Goal: Task Accomplishment & Management: Complete application form

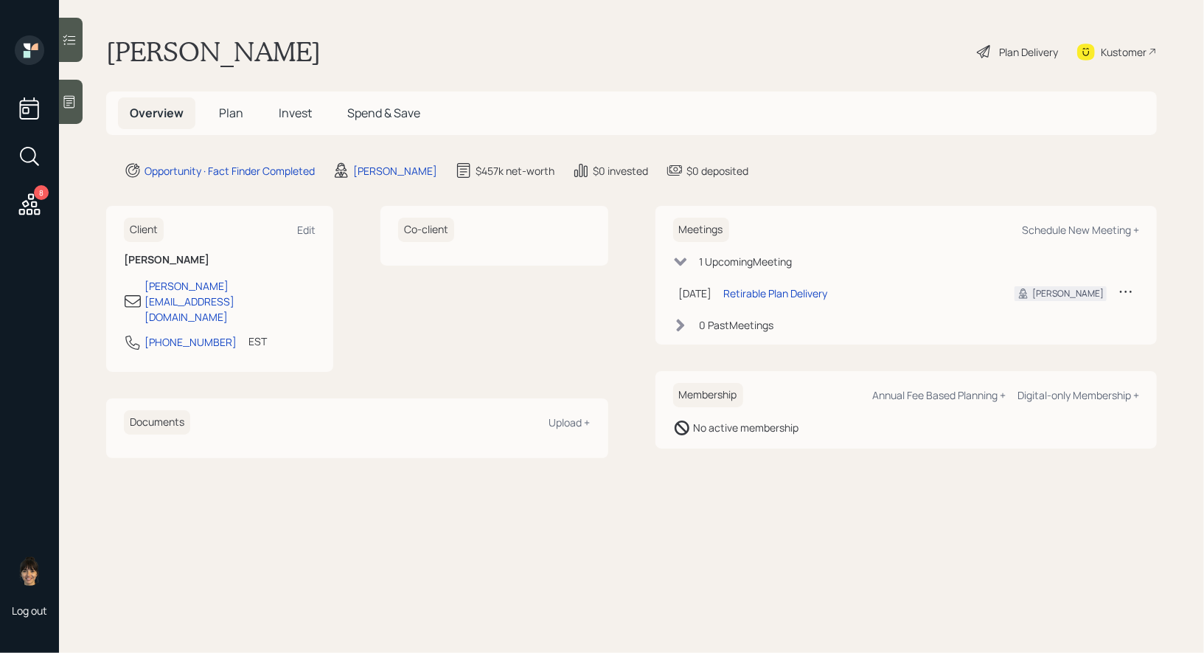
click at [231, 109] on span "Plan" at bounding box center [231, 113] width 24 height 16
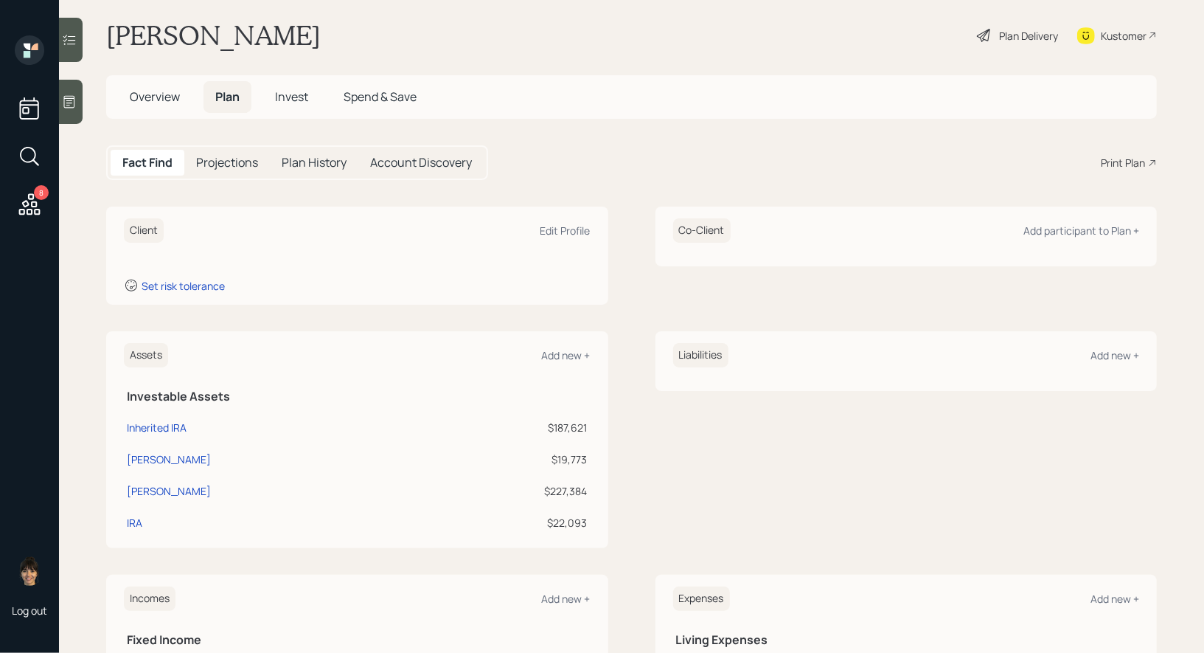
scroll to position [15, 0]
click at [551, 232] on div "Edit Profile" at bounding box center [565, 231] width 50 height 14
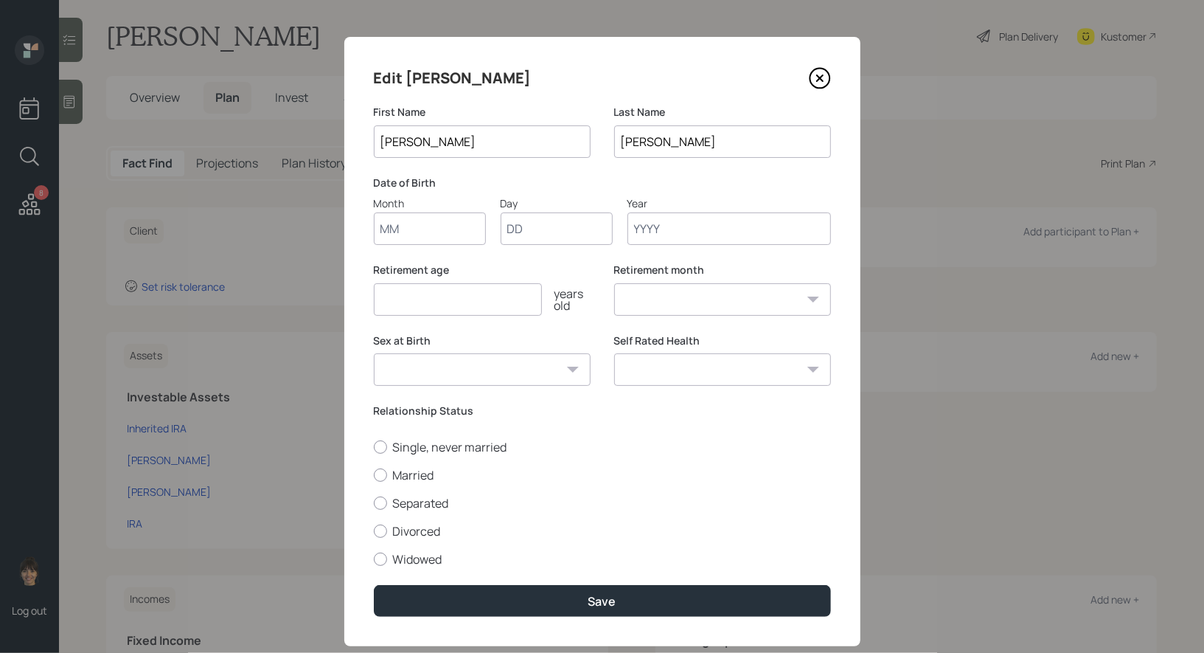
click at [392, 234] on input "Month" at bounding box center [430, 228] width 112 height 32
type input "01"
type input "1962"
select select "1"
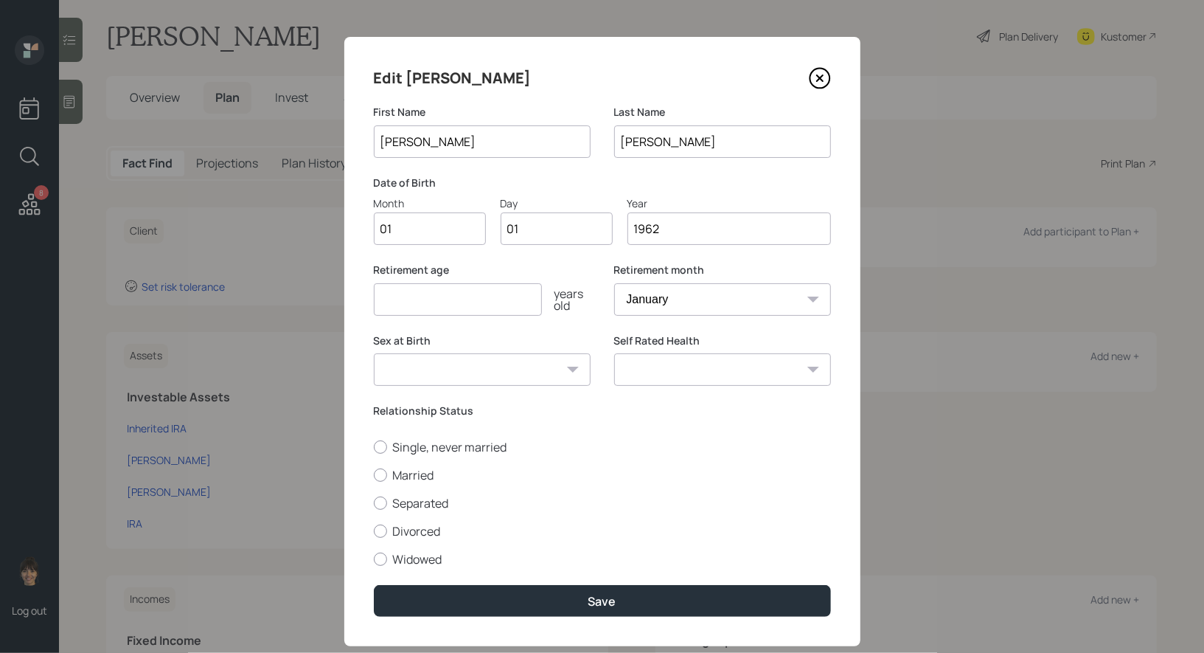
type input "1962"
click at [420, 306] on input "number" at bounding box center [458, 299] width 168 height 32
type input "60"
click at [377, 471] on div at bounding box center [380, 474] width 13 height 13
click at [374, 474] on input "Married" at bounding box center [373, 474] width 1 height 1
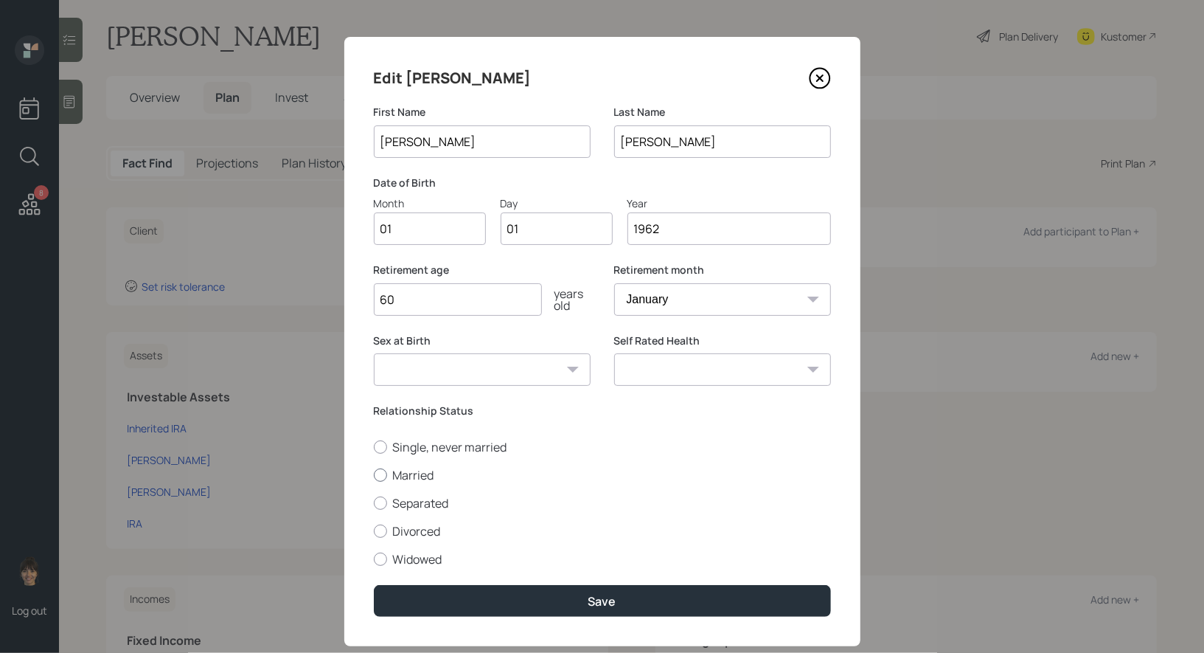
radio input "true"
click at [460, 375] on select "Male Female Other / Prefer not to say" at bounding box center [482, 369] width 217 height 32
select select "female"
click at [374, 353] on select "Male Female Other / Prefer not to say" at bounding box center [482, 369] width 217 height 32
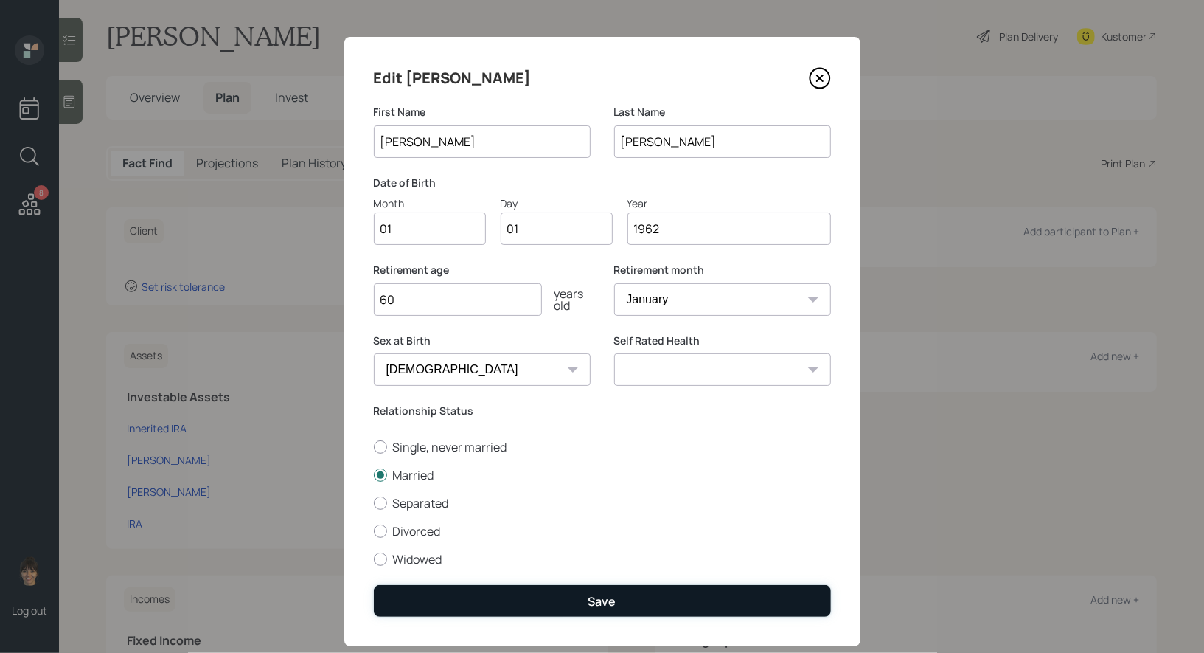
click at [491, 605] on button "Save" at bounding box center [602, 601] width 457 height 32
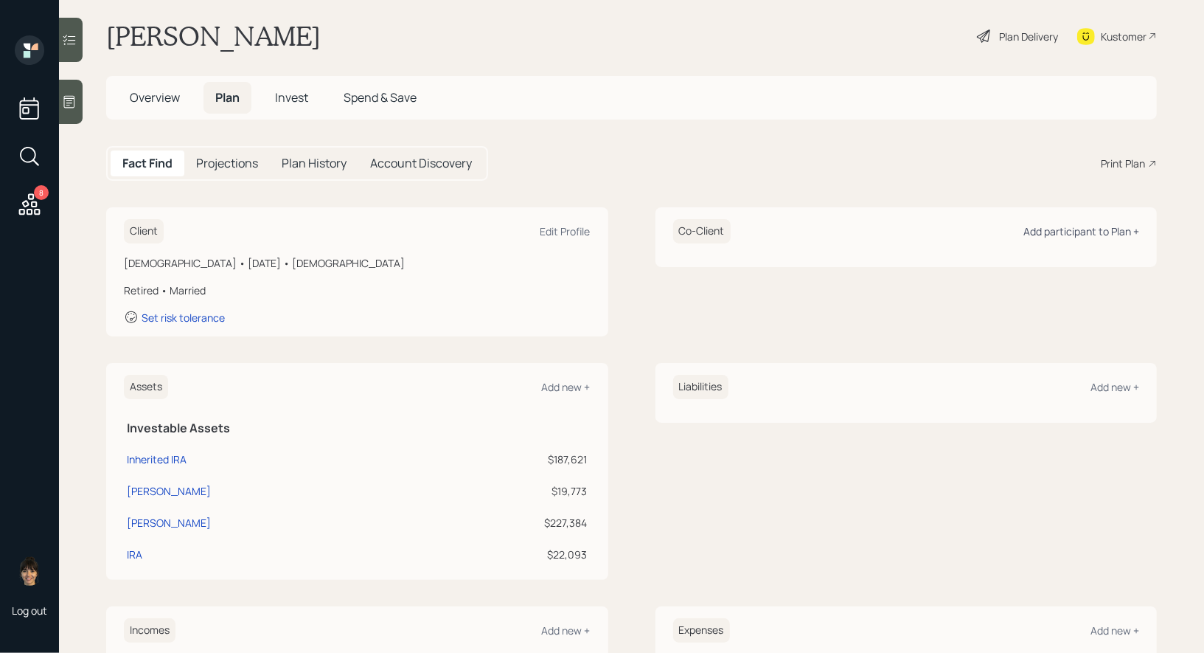
click at [1113, 224] on div "Add participant to Plan +" at bounding box center [1081, 231] width 116 height 14
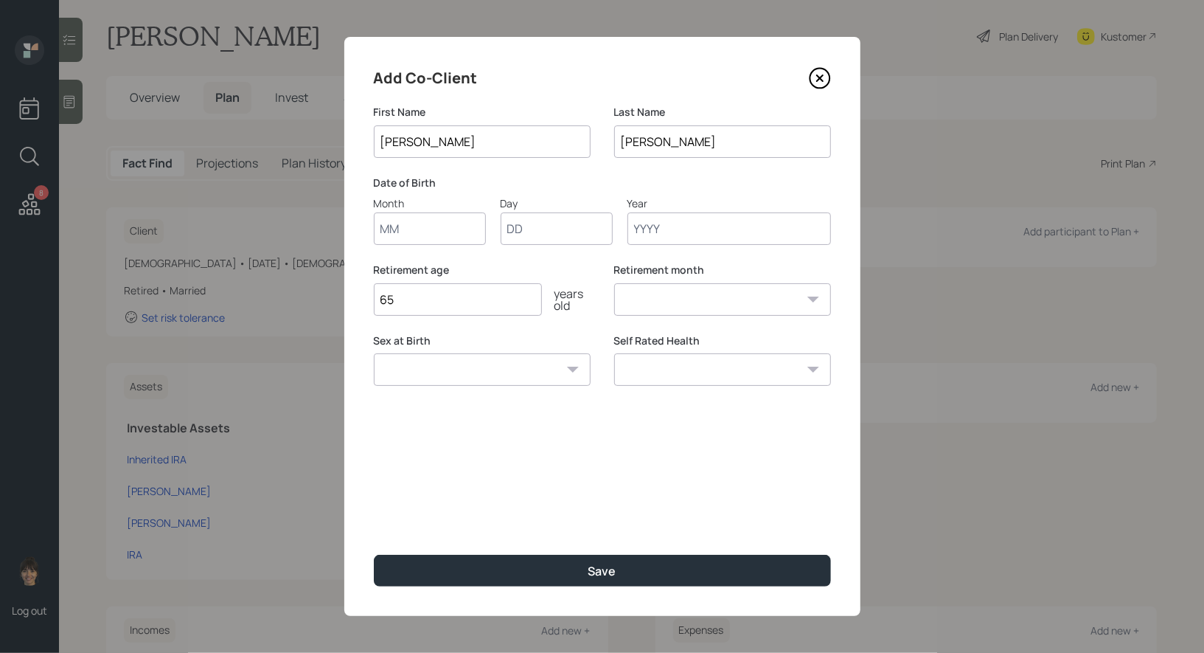
type input "Chris"
click at [408, 226] on input "Month" at bounding box center [430, 228] width 112 height 32
type input "01"
type input "1973"
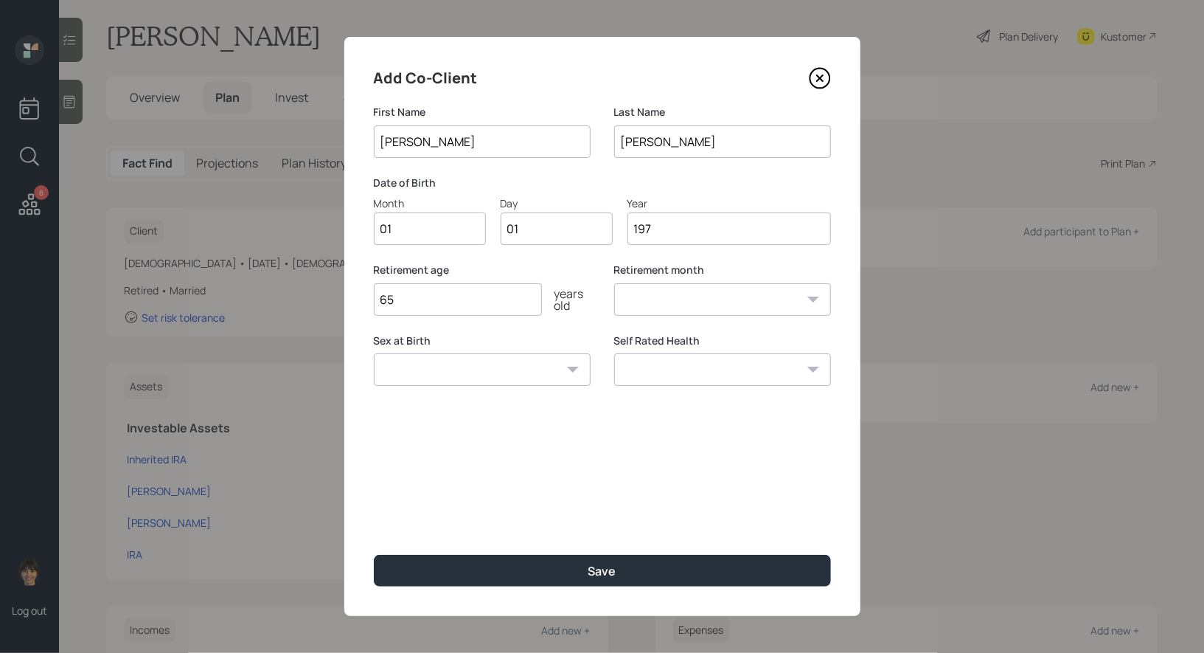
select select "1"
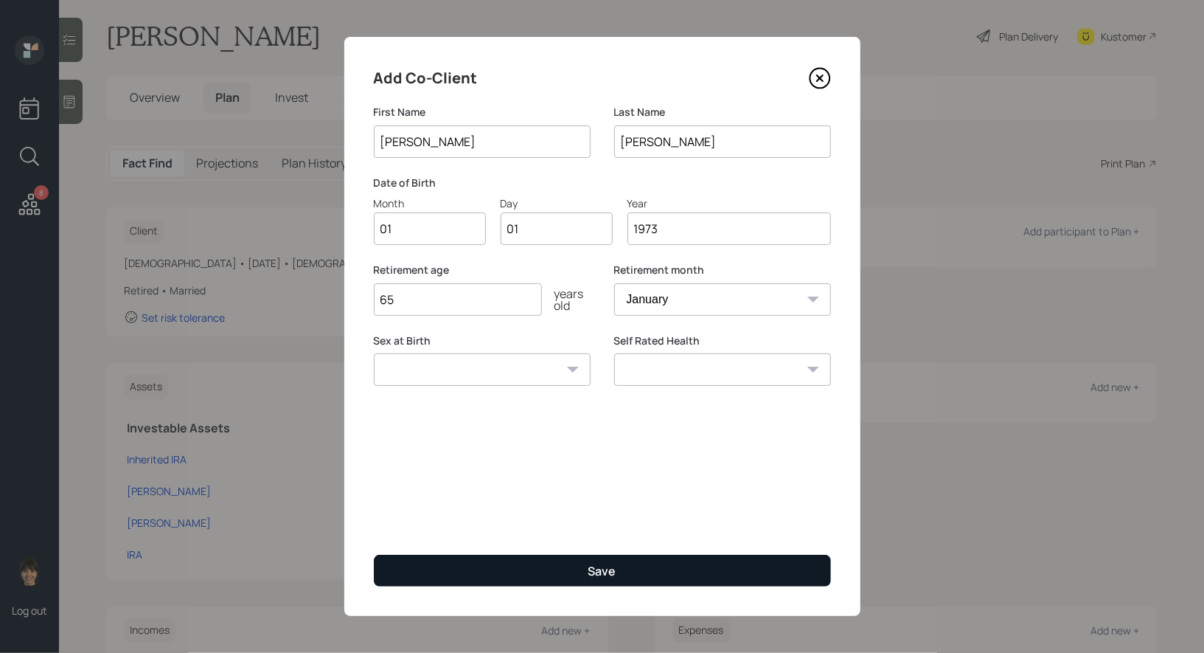
type input "1973"
click at [525, 569] on button "Save" at bounding box center [602, 570] width 457 height 32
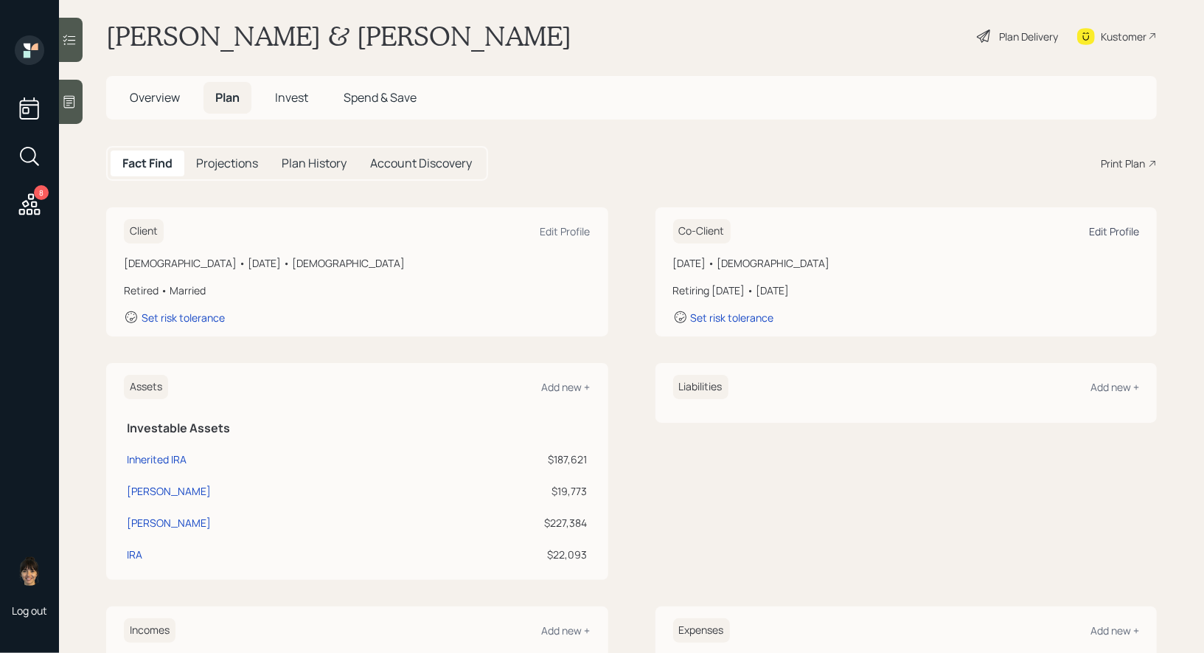
click at [1107, 229] on div "Edit Profile" at bounding box center [1114, 231] width 50 height 14
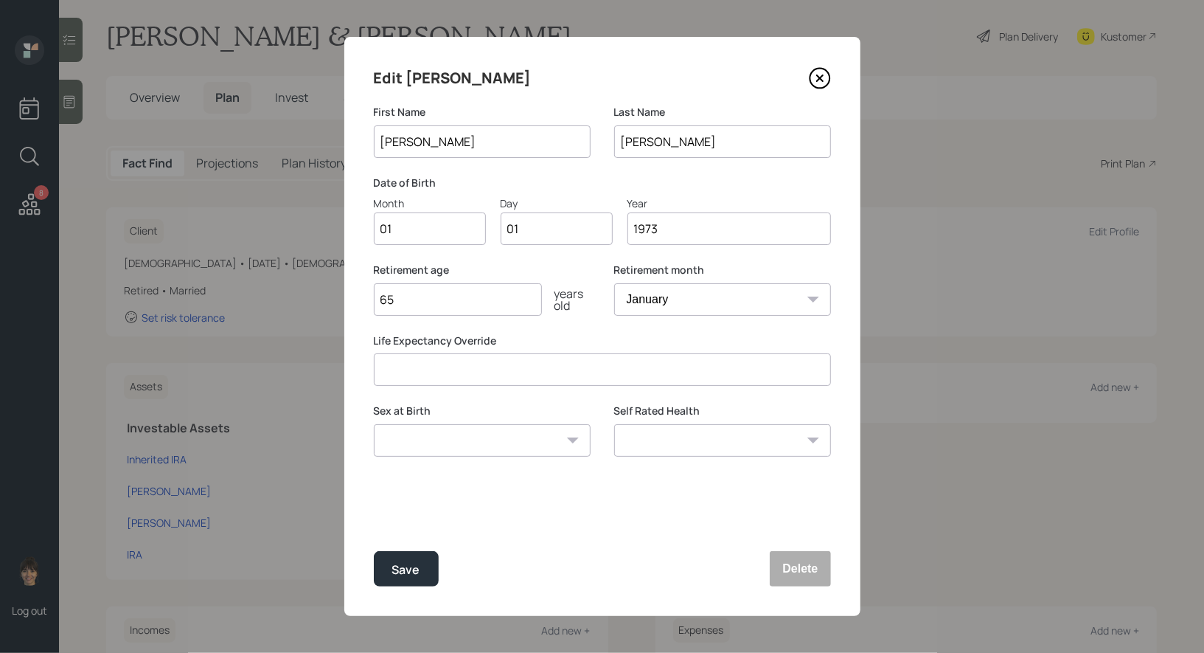
click at [675, 236] on input "1973" at bounding box center [729, 228] width 204 height 32
type input "1972"
click at [431, 451] on select "Male Female Other / Prefer not to say" at bounding box center [482, 440] width 217 height 32
select select "male"
click at [374, 424] on select "Male Female Other / Prefer not to say" at bounding box center [482, 440] width 217 height 32
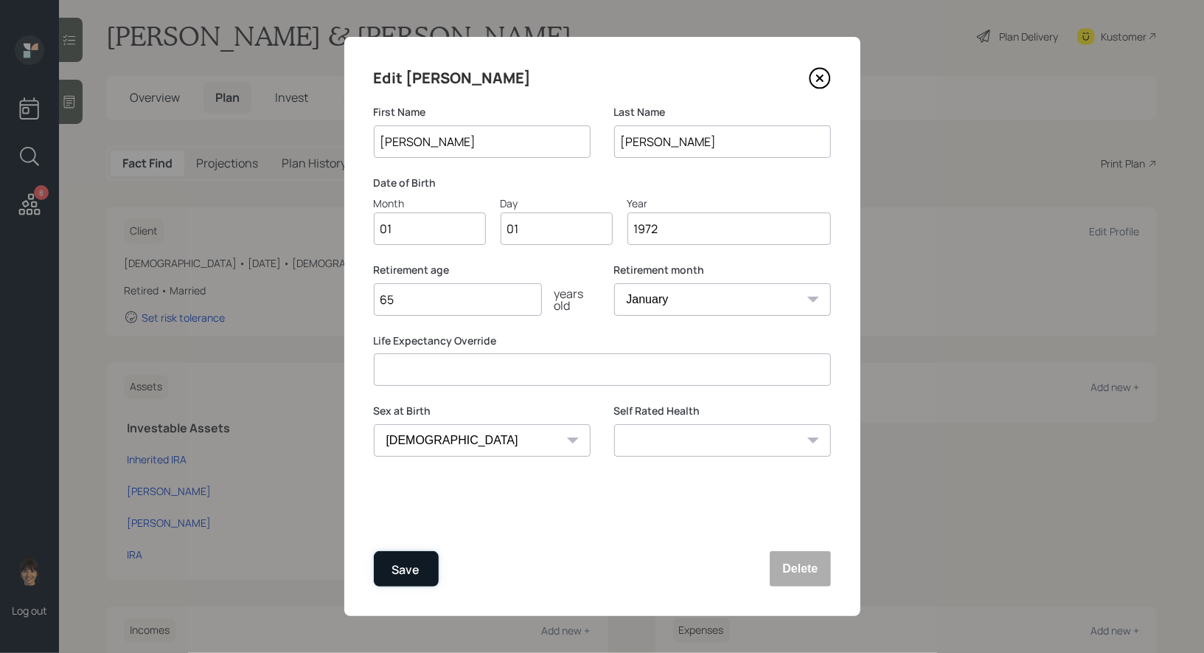
click at [408, 563] on div "Save" at bounding box center [406, 570] width 28 height 20
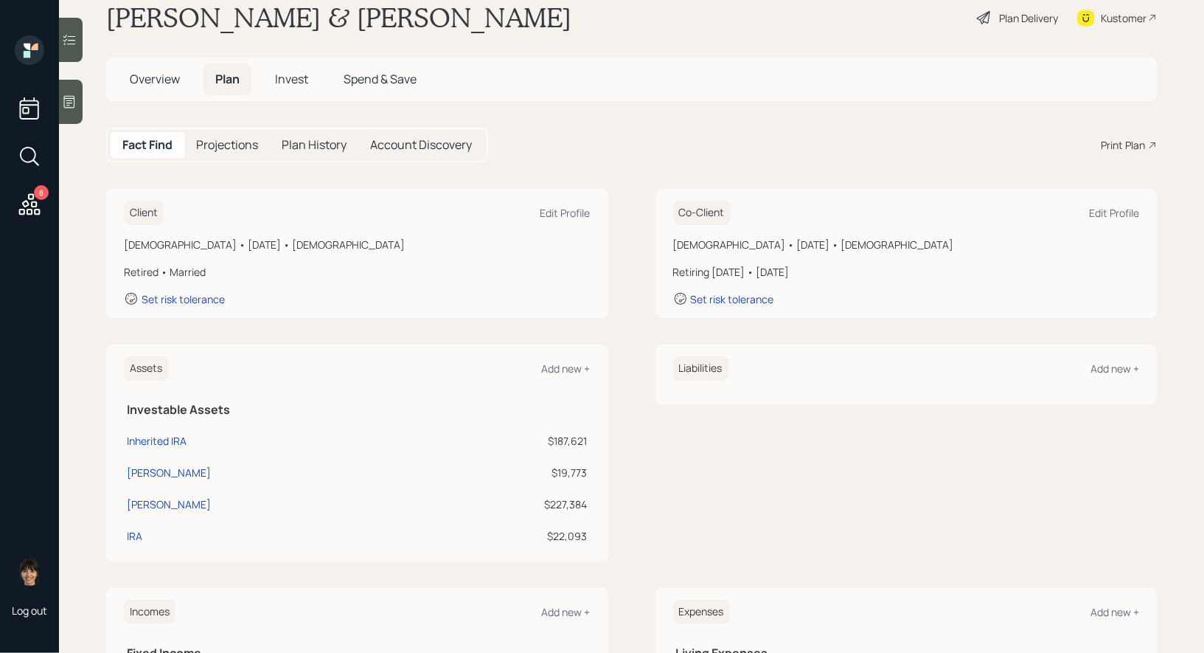
scroll to position [295, 0]
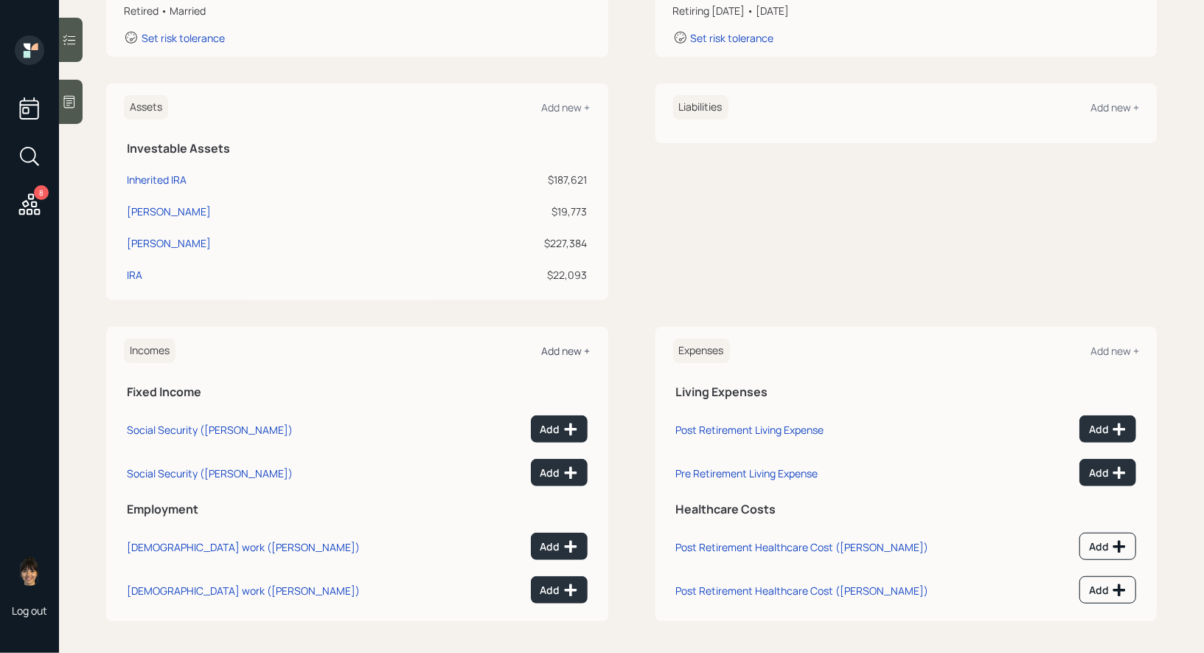
click at [567, 348] on div "Add new +" at bounding box center [566, 351] width 49 height 14
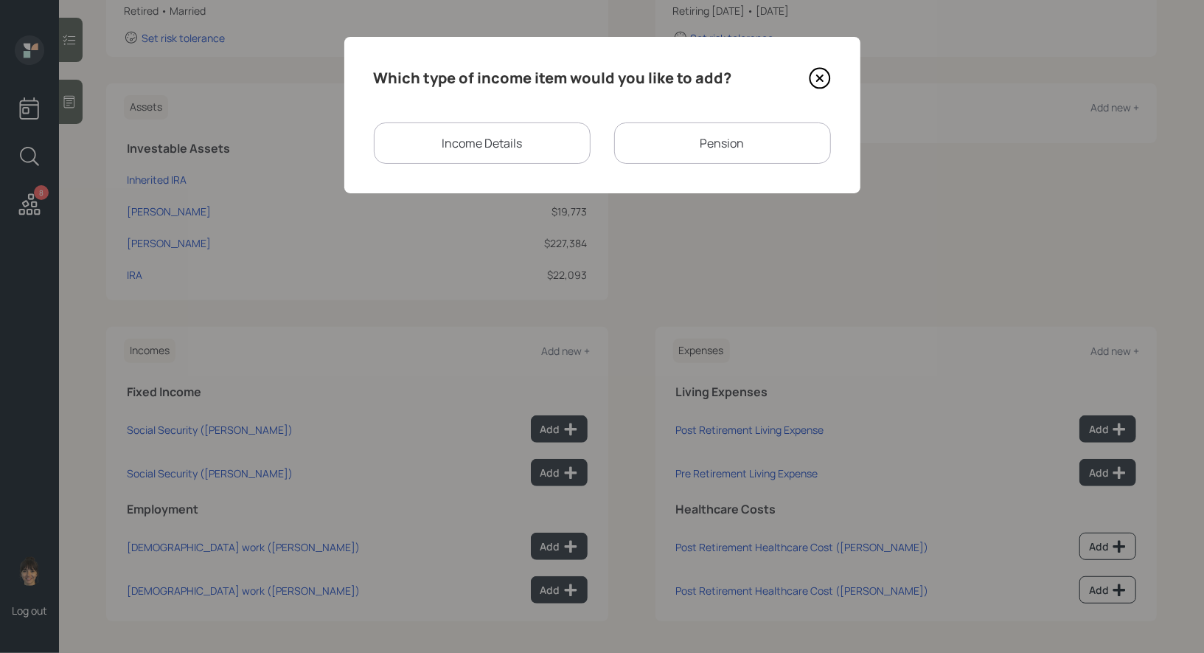
click at [693, 142] on div "Pension" at bounding box center [722, 142] width 217 height 41
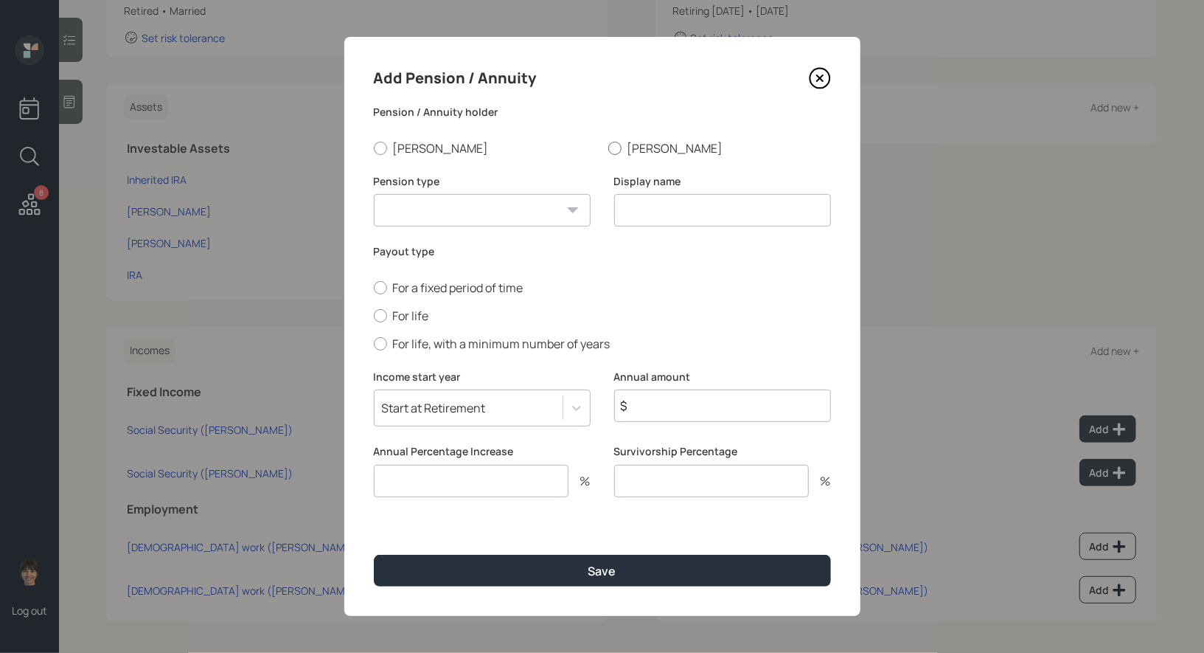
click at [613, 145] on div at bounding box center [614, 148] width 13 height 13
click at [608, 147] on input "Chris" at bounding box center [608, 147] width 1 height 1
radio input "true"
click at [538, 212] on select "Pension Annuity" at bounding box center [482, 210] width 217 height 32
select select "pension"
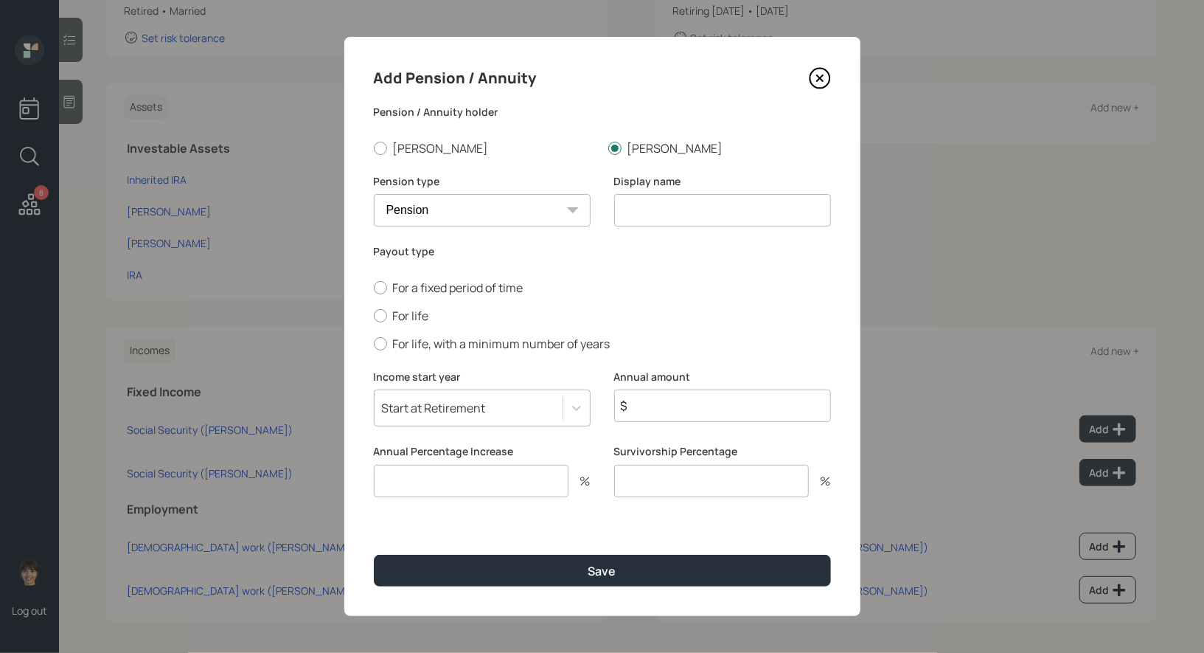
click at [374, 194] on select "Pension Annuity" at bounding box center [482, 210] width 217 height 32
click at [378, 316] on div at bounding box center [380, 315] width 13 height 13
click at [374, 316] on input "For life" at bounding box center [373, 315] width 1 height 1
radio input "true"
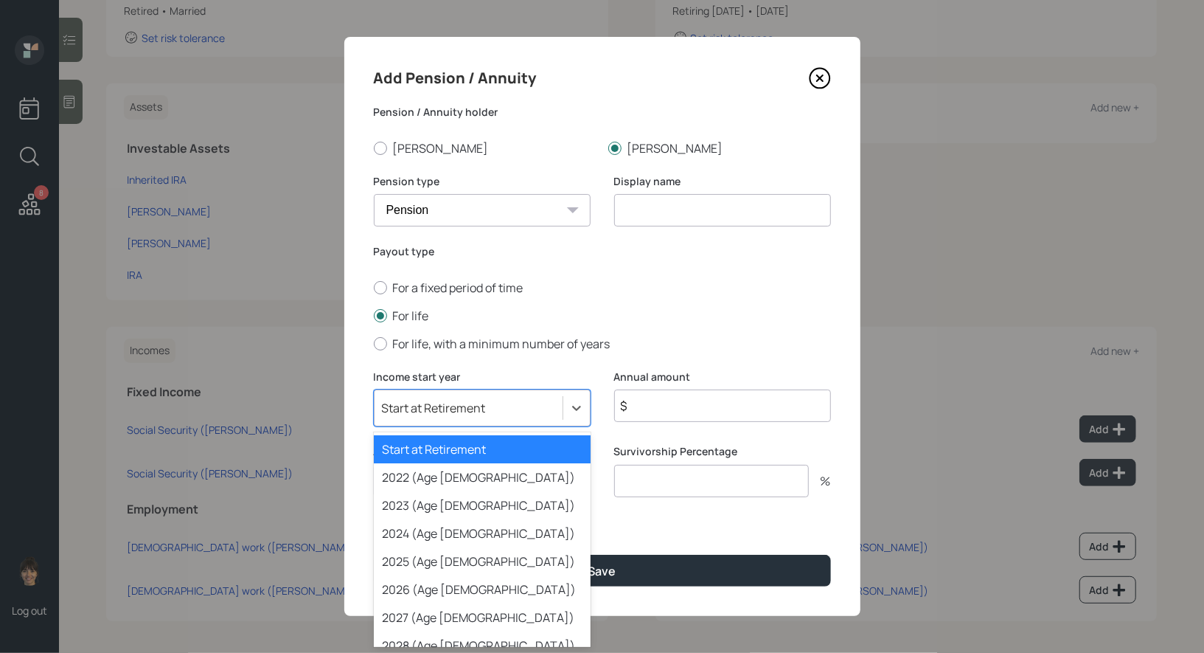
click at [446, 413] on div "Start at Retirement" at bounding box center [434, 408] width 104 height 16
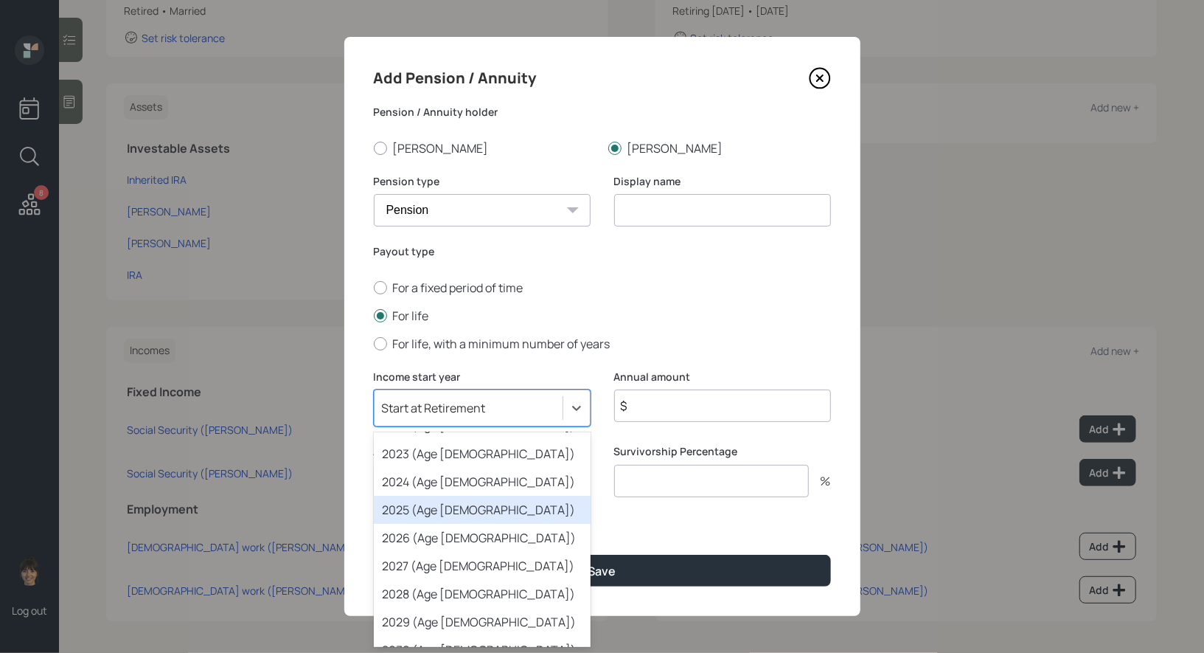
scroll to position [54, 0]
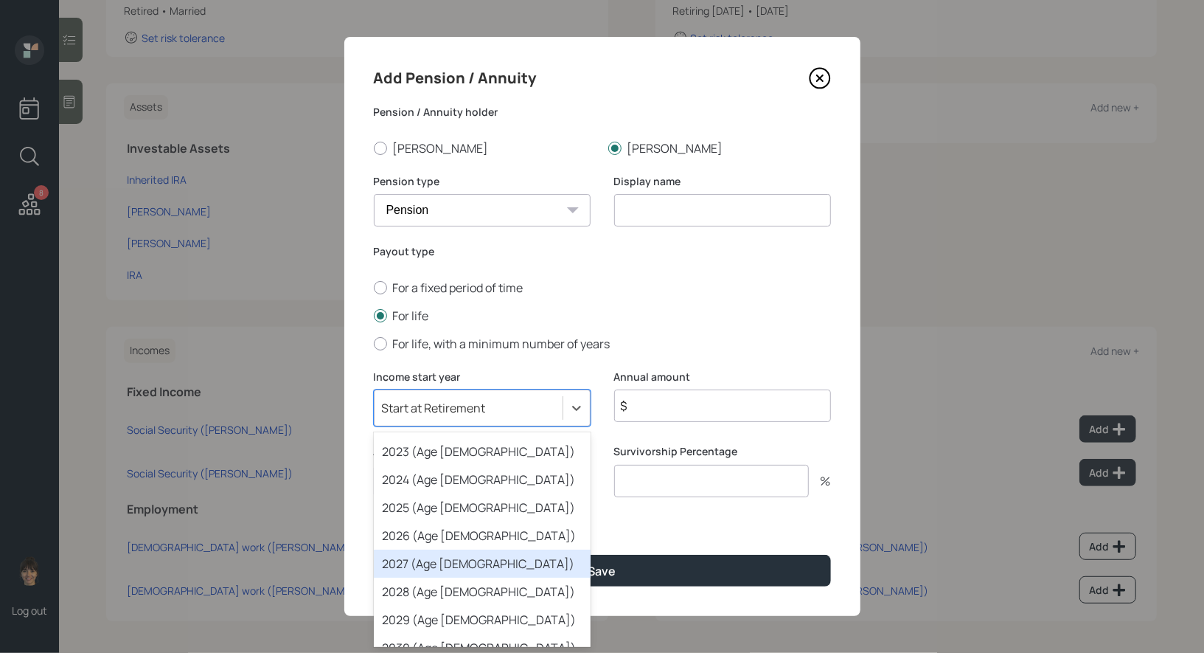
click at [444, 565] on div "2027 (Age 65)" at bounding box center [482, 563] width 217 height 28
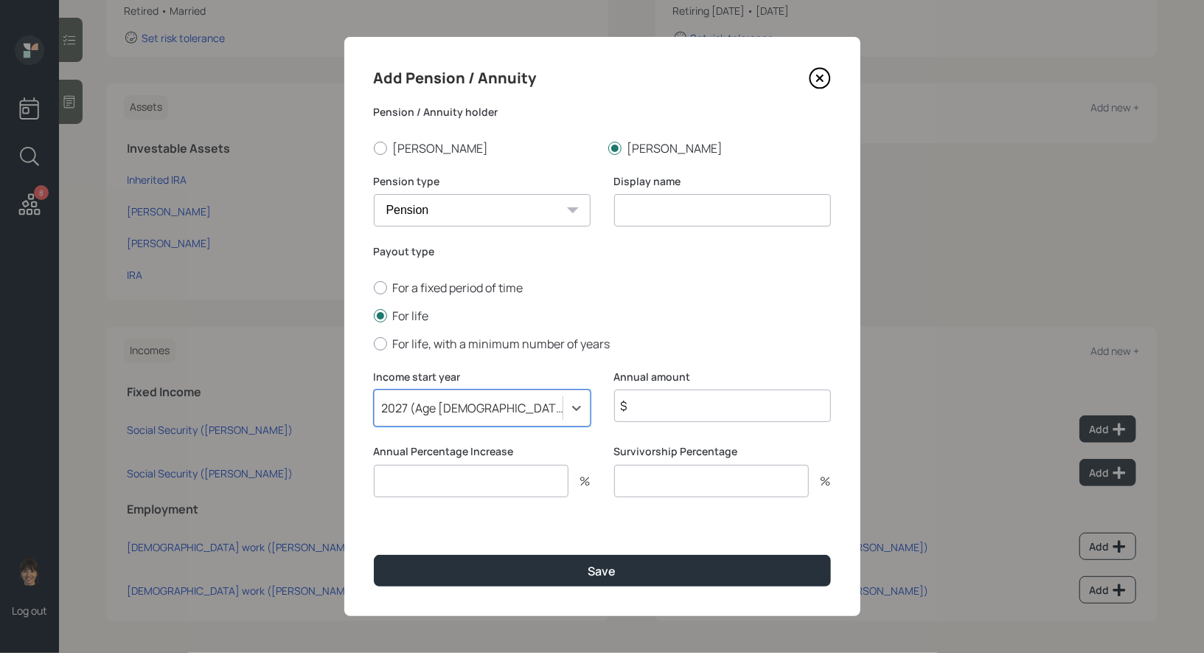
scroll to position [0, 0]
click at [467, 403] on div "2027 (Age 65)" at bounding box center [469, 407] width 188 height 25
click at [825, 73] on icon at bounding box center [820, 78] width 22 height 22
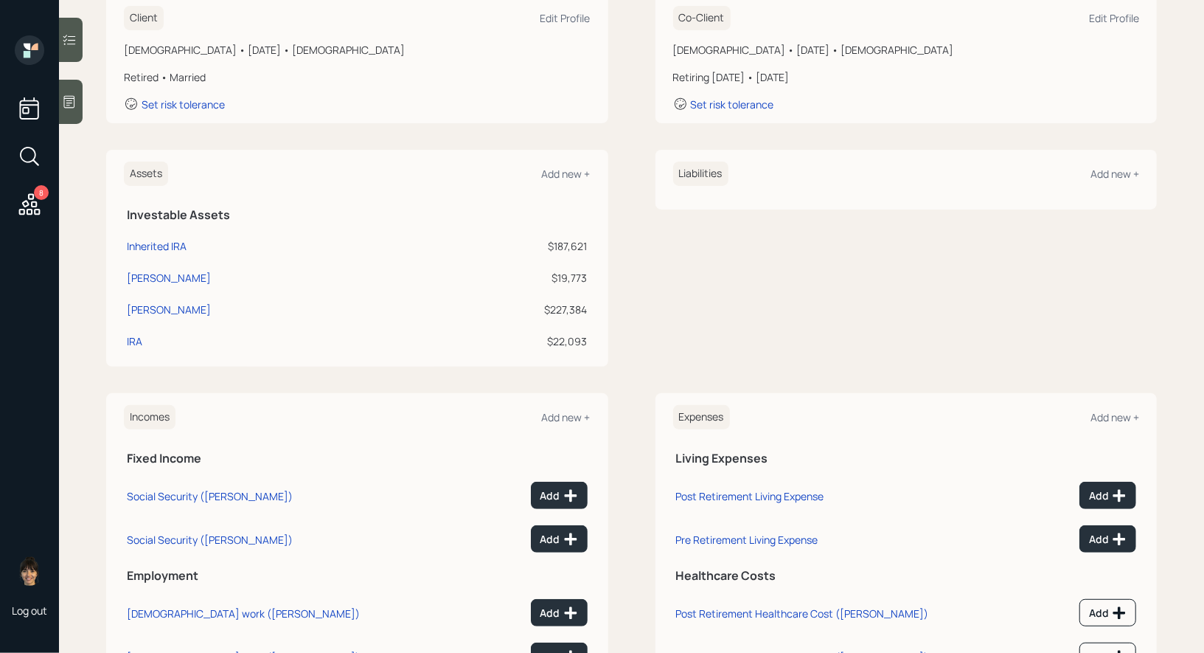
scroll to position [295, 0]
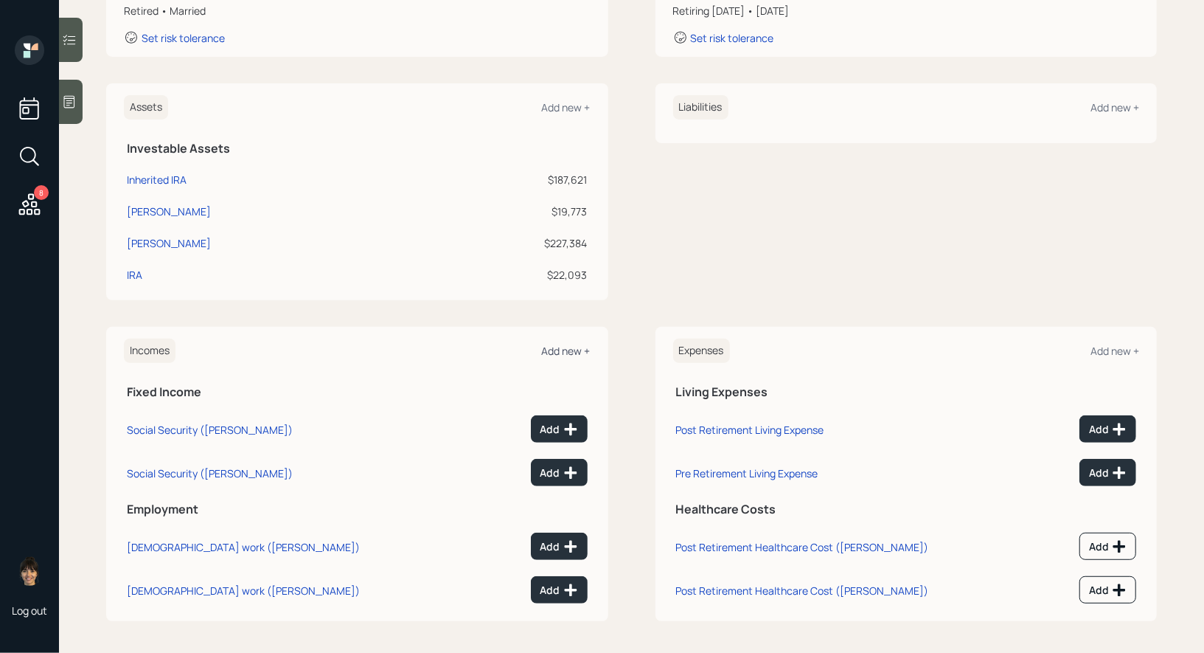
click at [568, 349] on div "Add new +" at bounding box center [566, 351] width 49 height 14
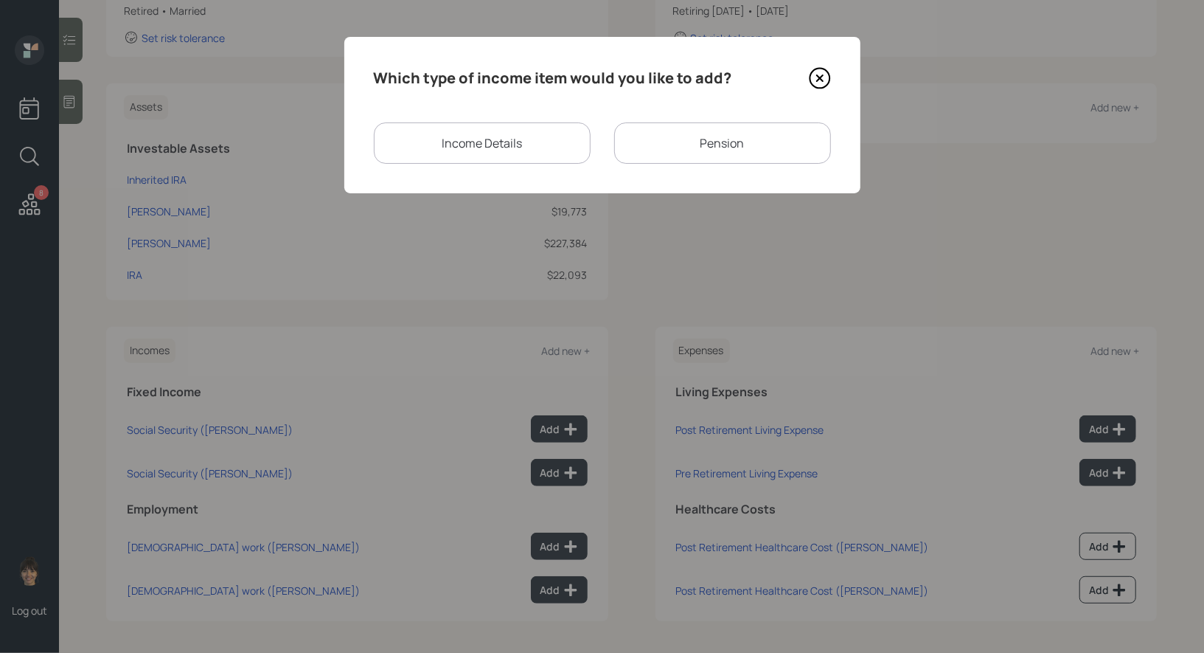
click at [653, 136] on div "Pension" at bounding box center [722, 142] width 217 height 41
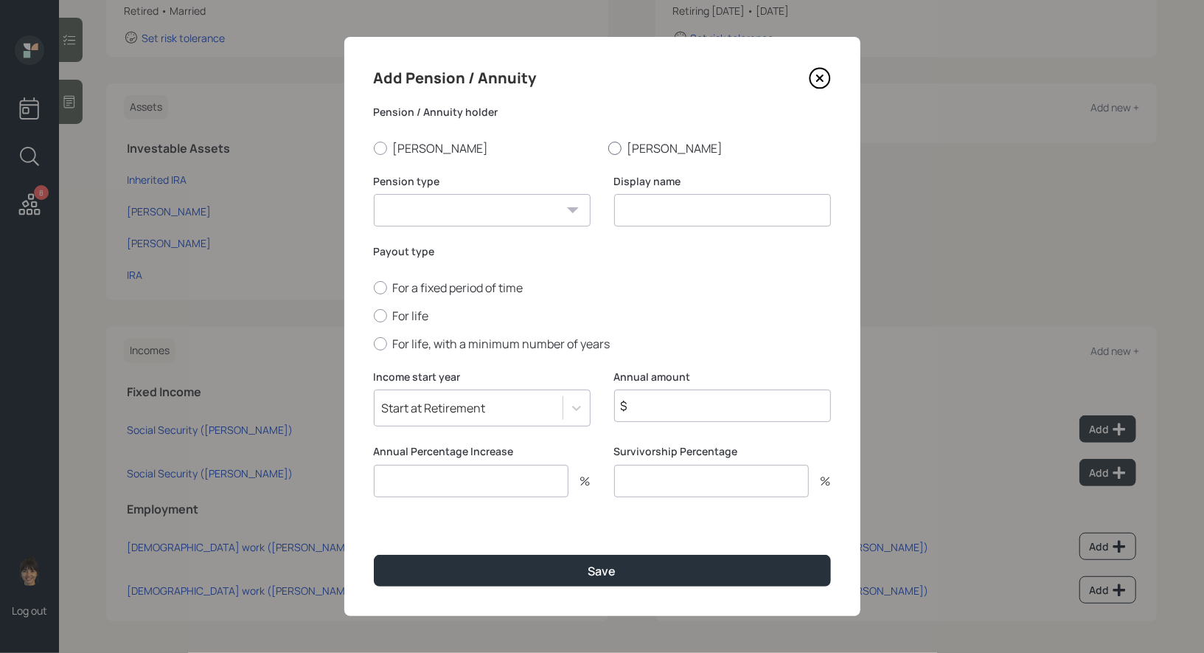
click at [619, 144] on div at bounding box center [614, 148] width 13 height 13
click at [608, 147] on input "Chris" at bounding box center [608, 147] width 1 height 1
radio input "true"
click at [536, 204] on select "Pension Annuity" at bounding box center [482, 210] width 217 height 32
click at [374, 194] on select "Pension Annuity" at bounding box center [482, 210] width 217 height 32
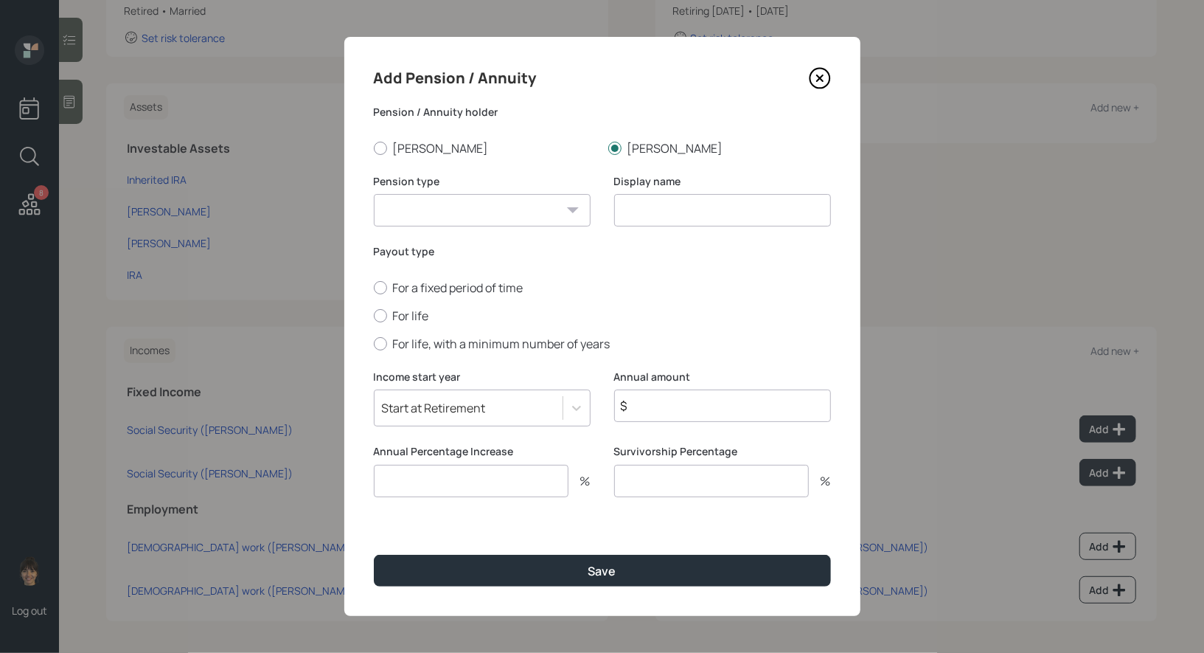
click at [507, 210] on select "Pension Annuity" at bounding box center [482, 210] width 217 height 32
select select "pension"
click at [374, 194] on select "Pension Annuity" at bounding box center [482, 210] width 217 height 32
click at [685, 218] on input at bounding box center [722, 210] width 217 height 32
type input "Pension (0% Survivorship)"
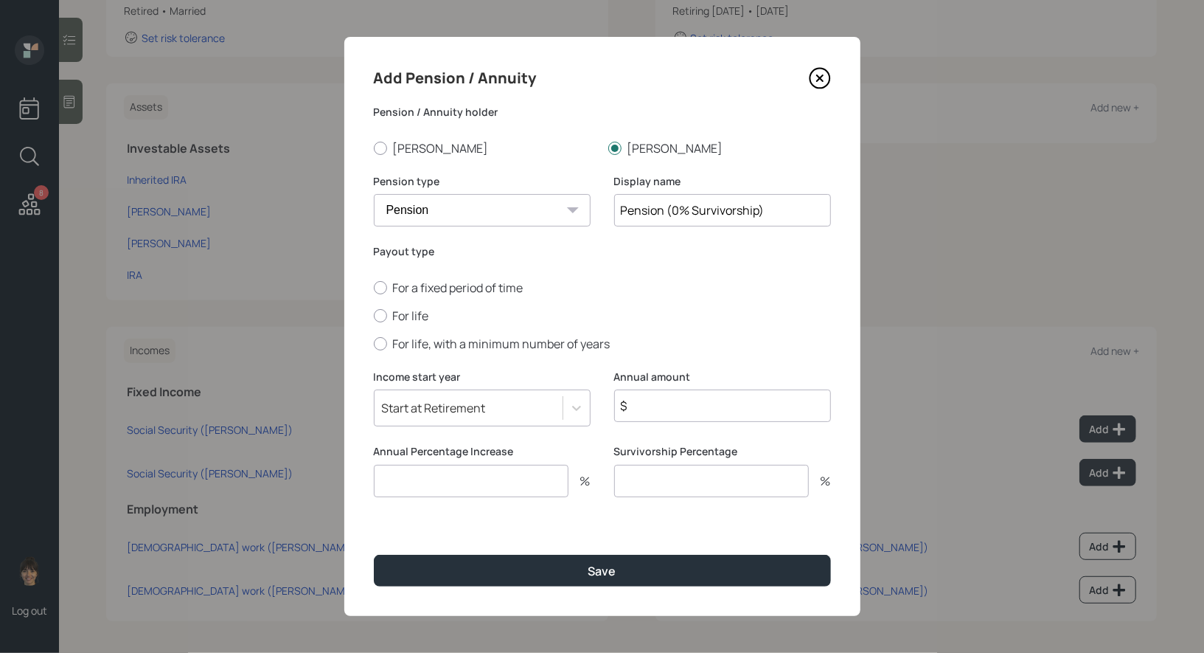
click at [667, 407] on input "$" at bounding box center [722, 405] width 217 height 32
type input "$ 18,710"
click at [472, 480] on input "number" at bounding box center [471, 481] width 195 height 32
type input "0"
click at [638, 490] on input "number" at bounding box center [711, 481] width 195 height 32
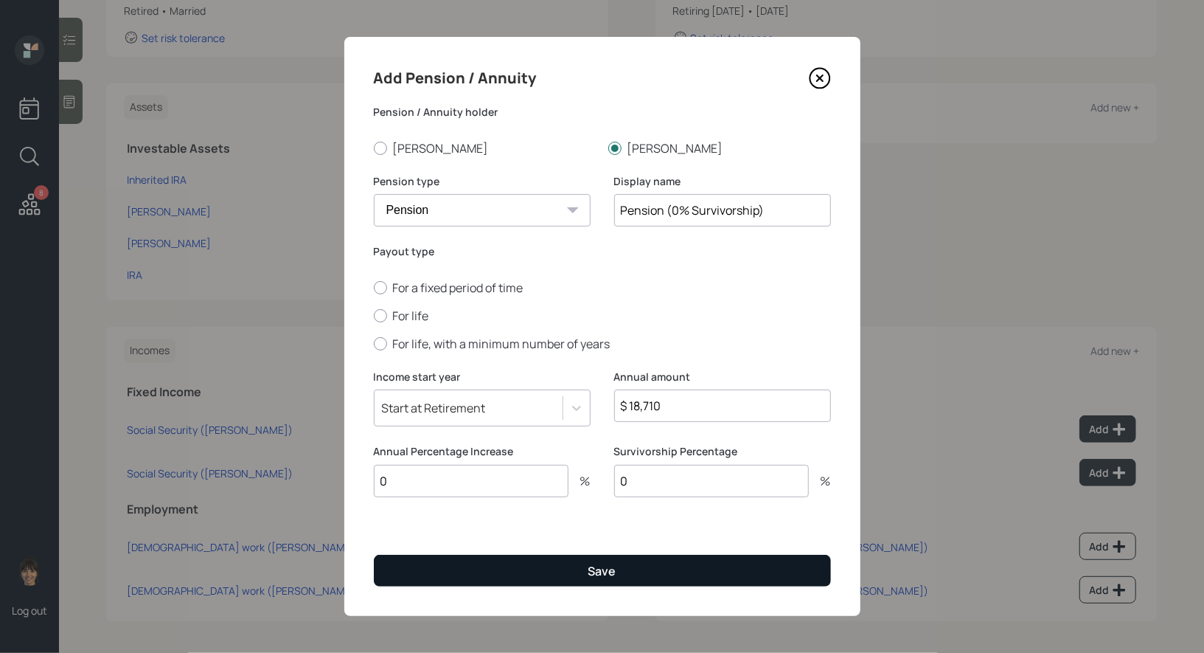
type input "0"
click at [507, 571] on button "Save" at bounding box center [602, 570] width 457 height 32
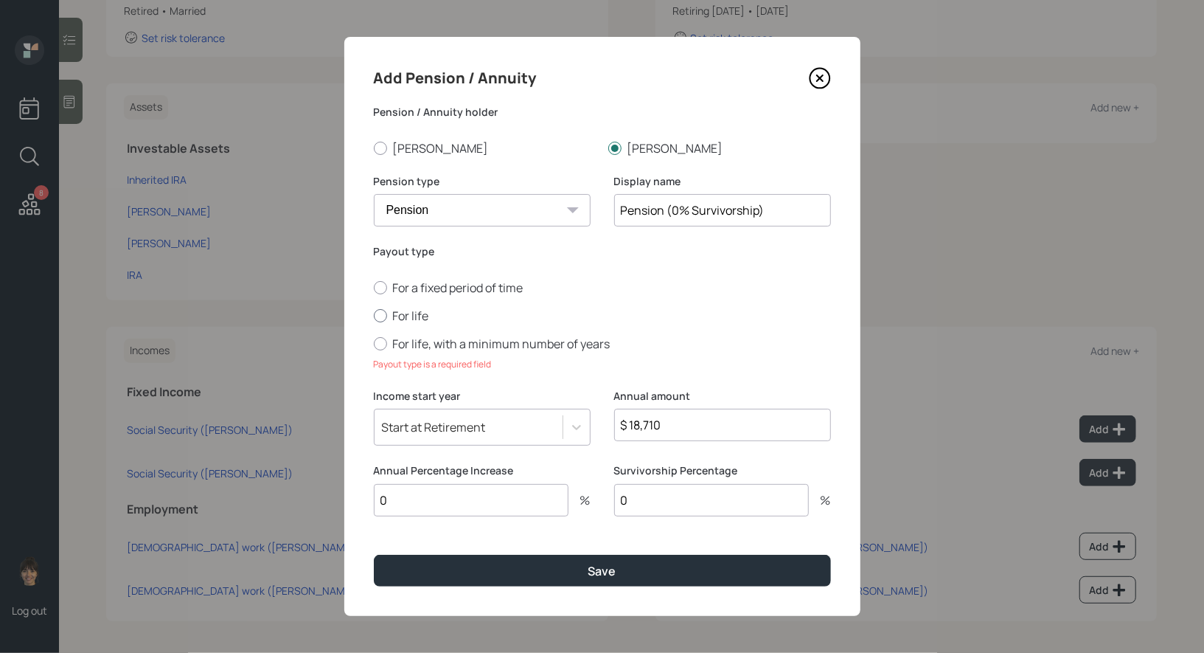
click at [378, 315] on div at bounding box center [380, 315] width 13 height 13
click at [374, 315] on input "For life" at bounding box center [373, 315] width 1 height 1
radio input "true"
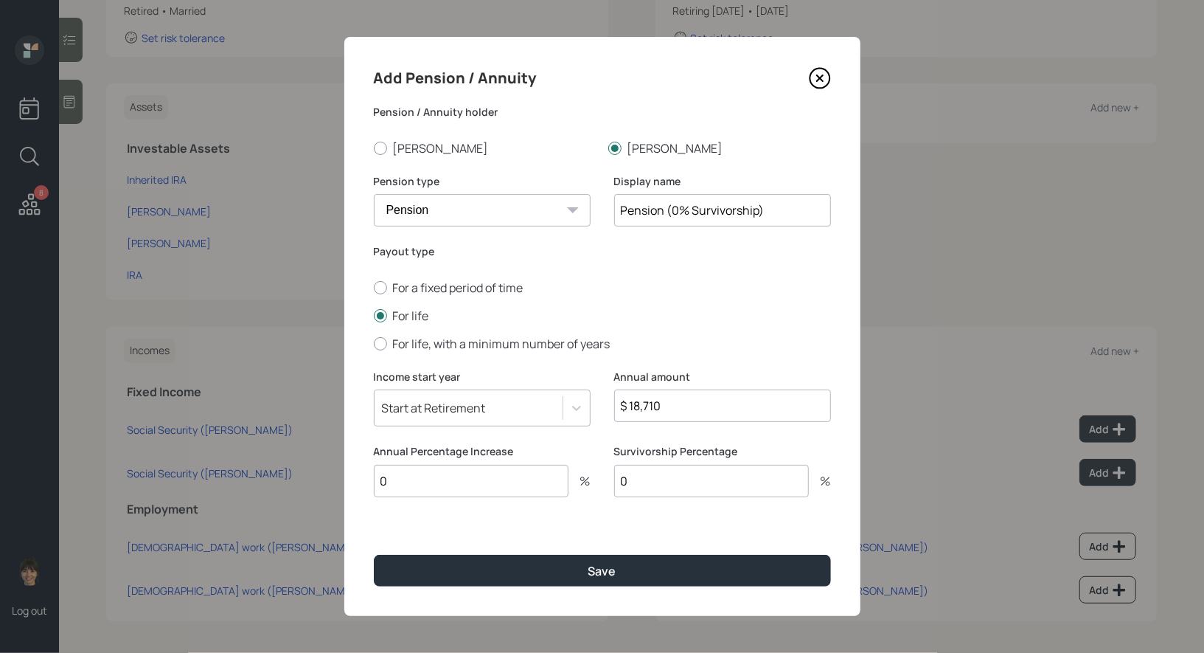
click at [430, 405] on div "Start at Retirement" at bounding box center [434, 408] width 104 height 16
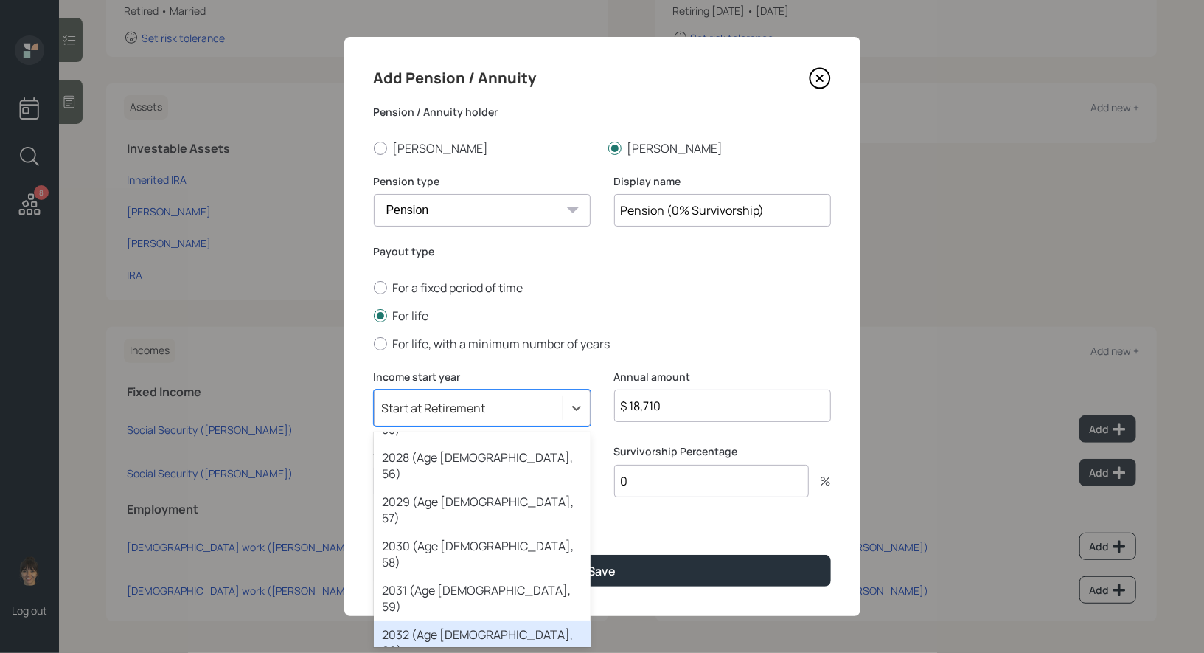
scroll to position [295, 0]
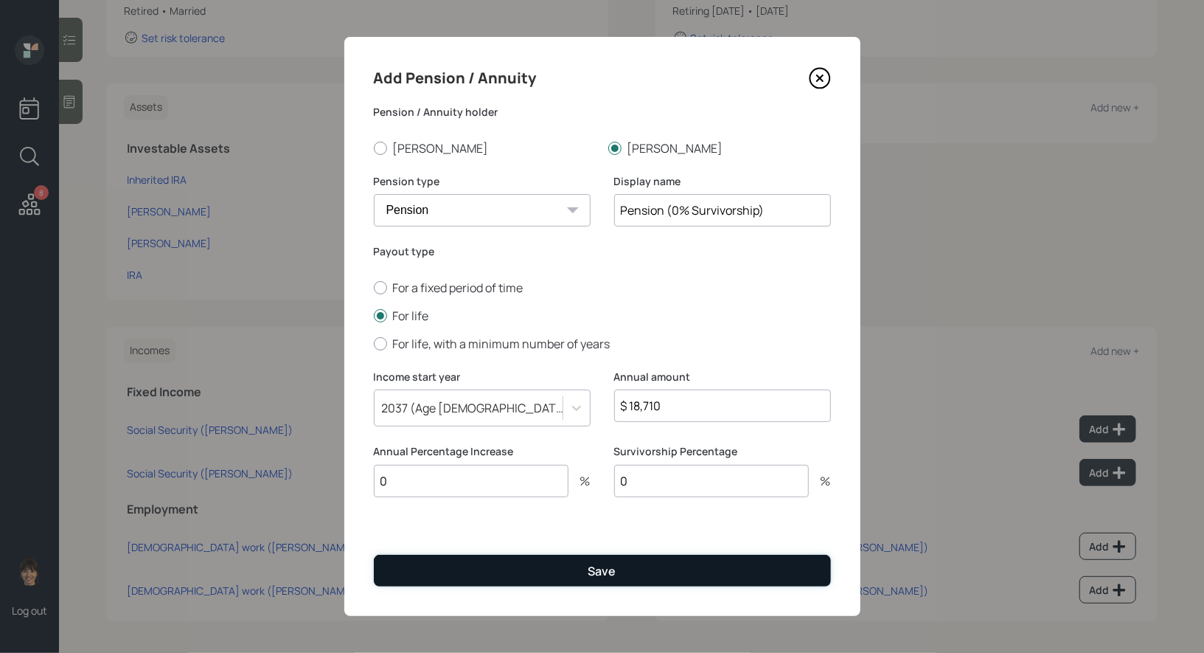
click at [509, 571] on button "Save" at bounding box center [602, 570] width 457 height 32
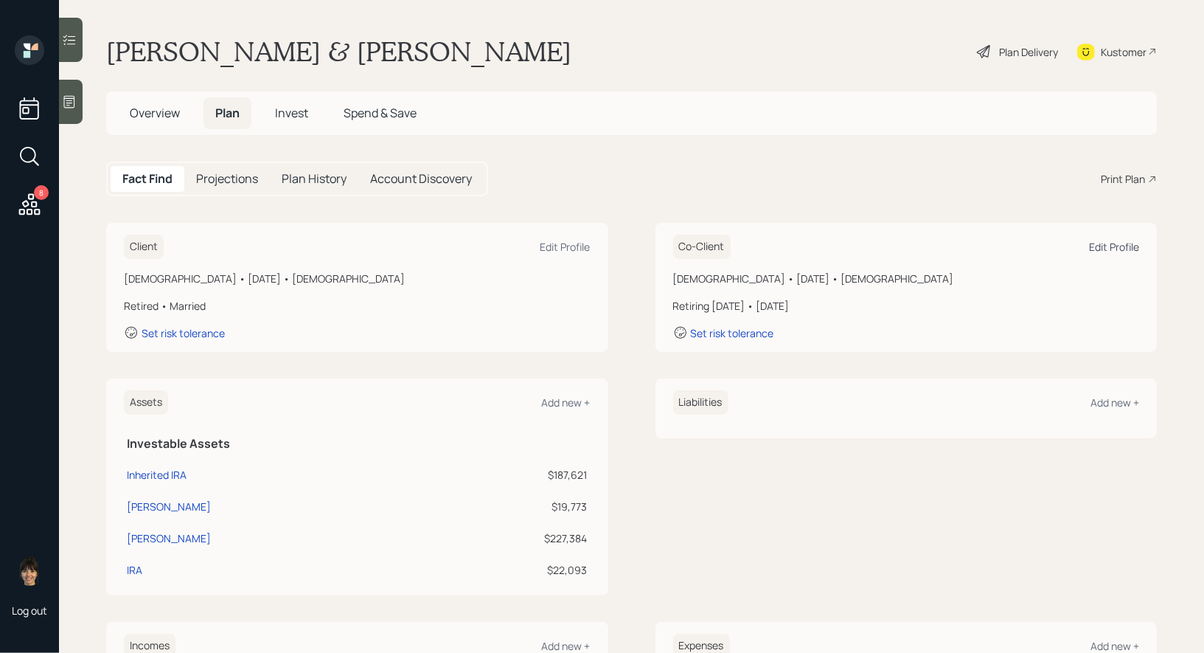
click at [1102, 248] on div "Edit Profile" at bounding box center [1114, 247] width 50 height 14
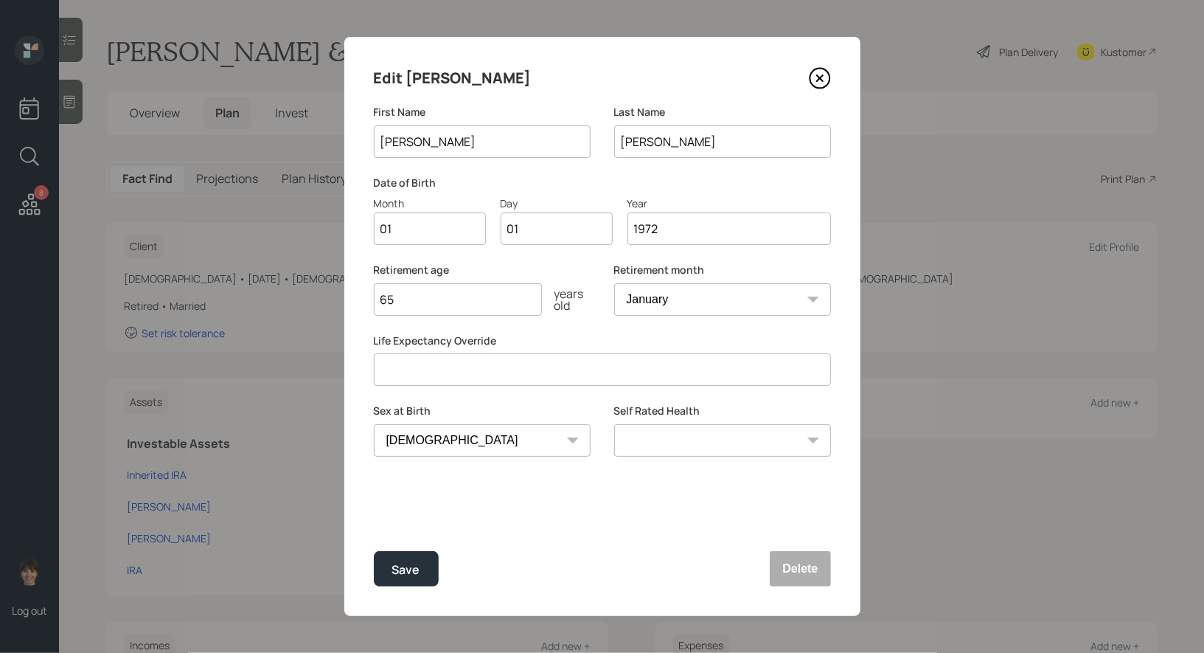
click at [411, 231] on input "01" at bounding box center [430, 228] width 112 height 32
type input "0"
type input "10"
type input "0"
type input "29"
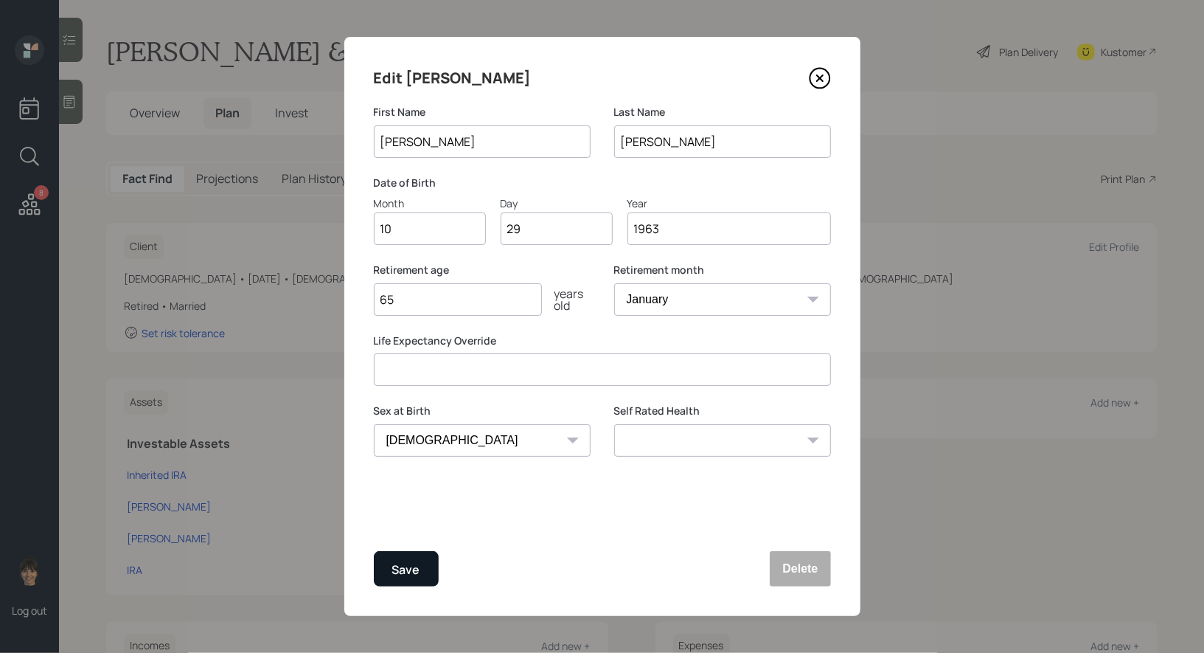
type input "1963"
click at [408, 582] on button "Save" at bounding box center [406, 568] width 65 height 35
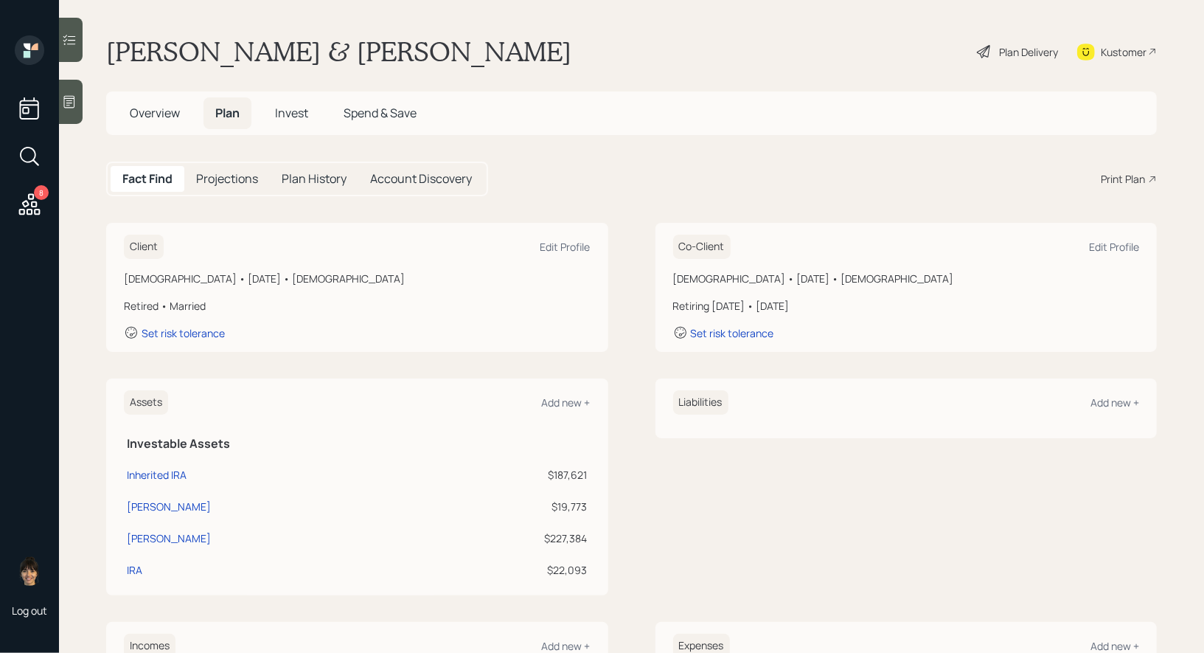
click at [66, 105] on icon at bounding box center [69, 101] width 15 height 15
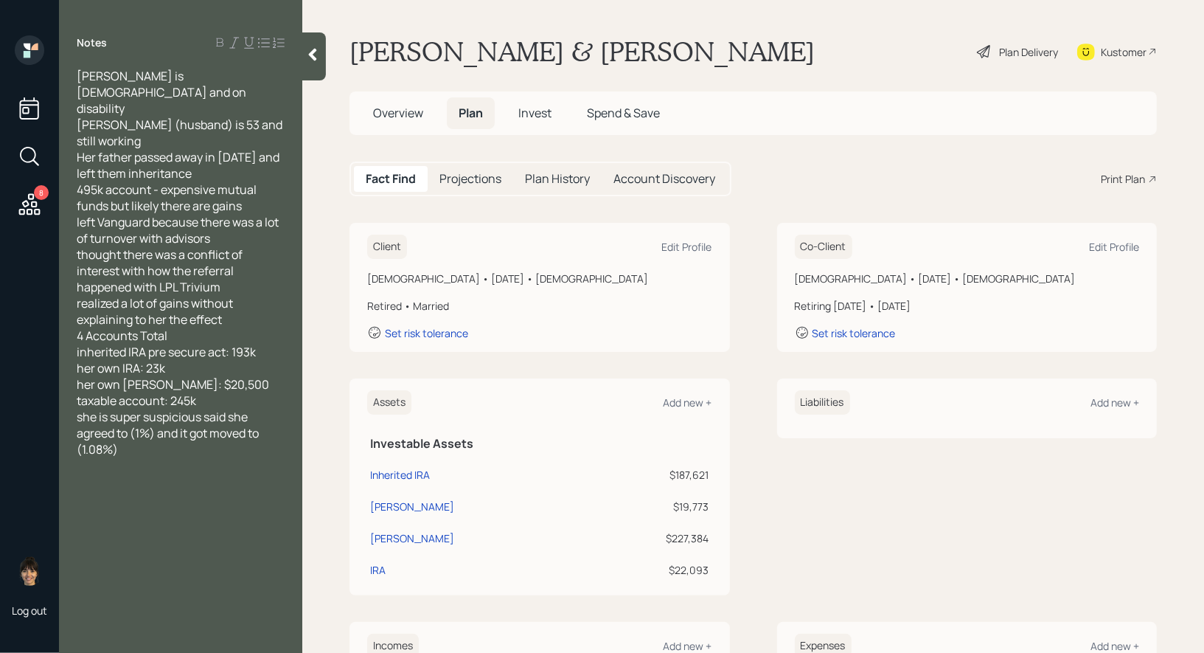
click at [77, 108] on div "Susan is 63 yrs old and on disability Chris (husband) is 53 and still working H…" at bounding box center [180, 262] width 243 height 389
click at [80, 149] on span "Her father passed away in 2015 and left them inheritance 495k account - expensi…" at bounding box center [179, 222] width 205 height 146
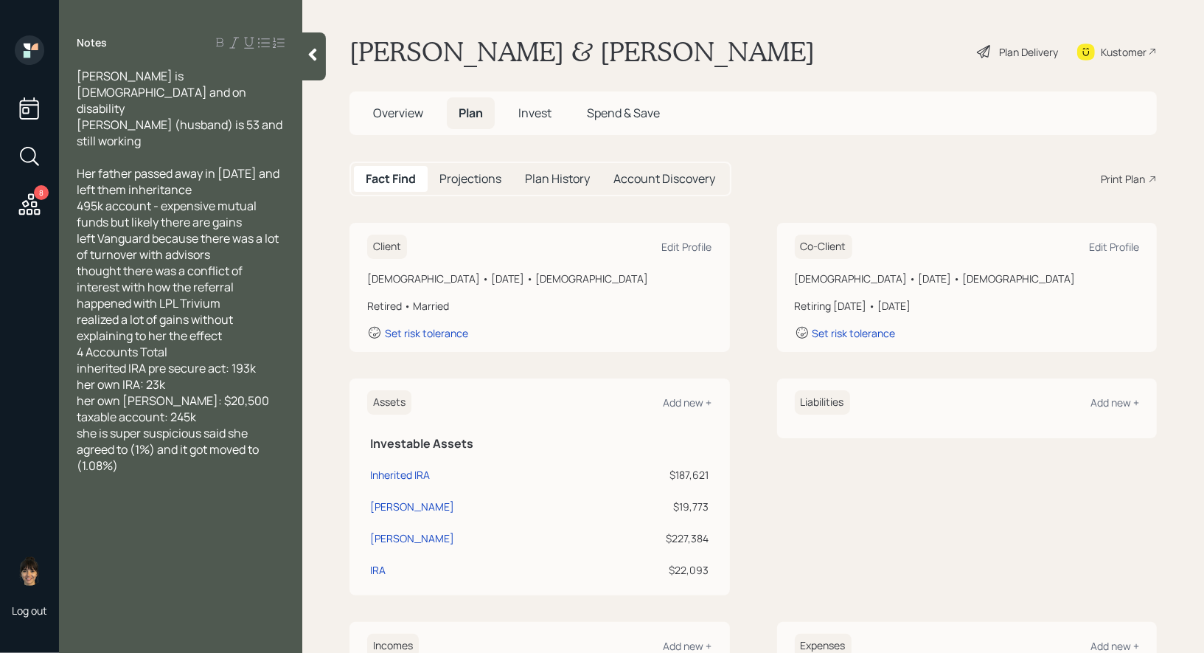
click at [226, 206] on div "Her father passed away in 2015 and left them inheritance 495k account - expensi…" at bounding box center [181, 238] width 208 height 146
click at [226, 311] on div "realized a lot of gains without explaining to her the effect" at bounding box center [181, 327] width 208 height 32
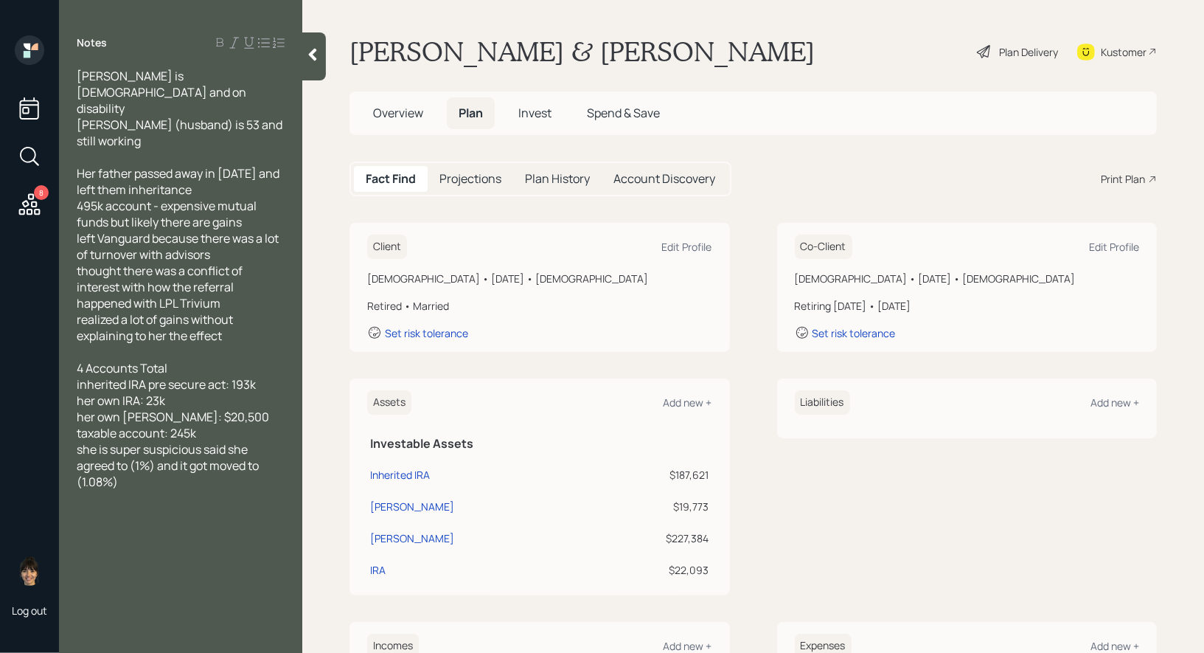
click at [192, 360] on div "4 Accounts Total inherited IRA pre secure act: 193k her own IRA: 23k her own Ro…" at bounding box center [181, 400] width 208 height 81
click at [220, 417] on div "inherited IRA pre secure act: 193k her own IRA: 23k her own Roth: $20,500 taxab…" at bounding box center [181, 408] width 208 height 65
click at [339, 291] on main "Susan & Chris Shafer Plan Delivery Kustomer Overview Plan Invest Spend & Save F…" at bounding box center [753, 326] width 902 height 653
click at [312, 60] on icon at bounding box center [312, 54] width 15 height 15
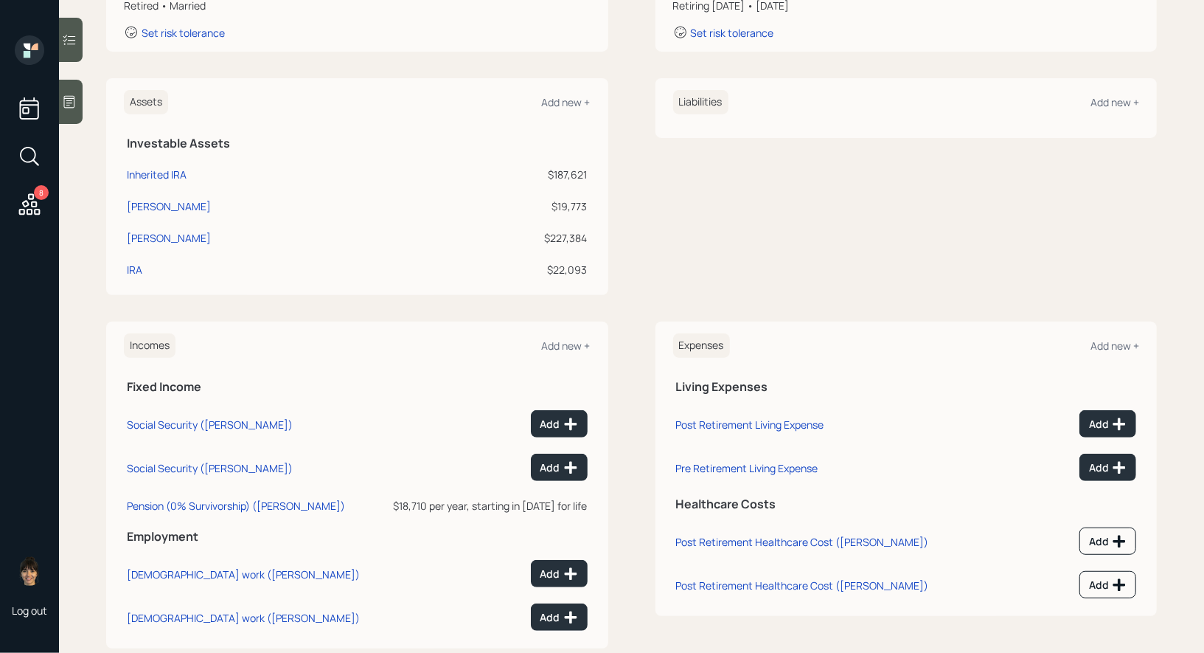
scroll to position [327, 0]
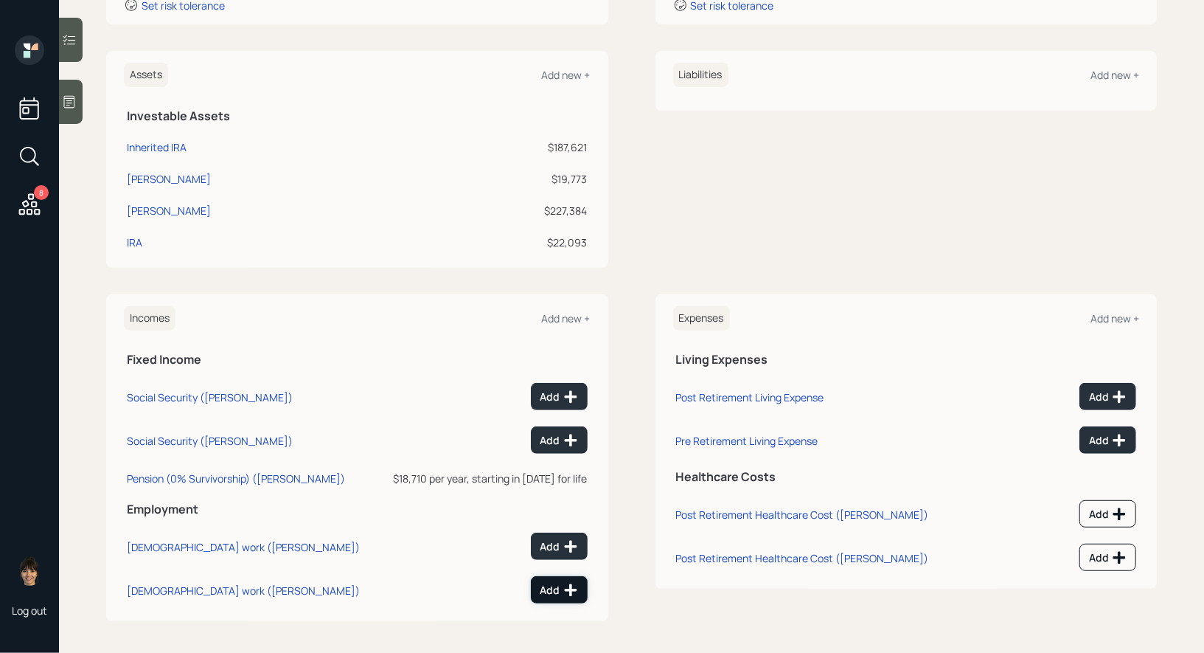
click at [547, 591] on div "Add" at bounding box center [559, 589] width 38 height 15
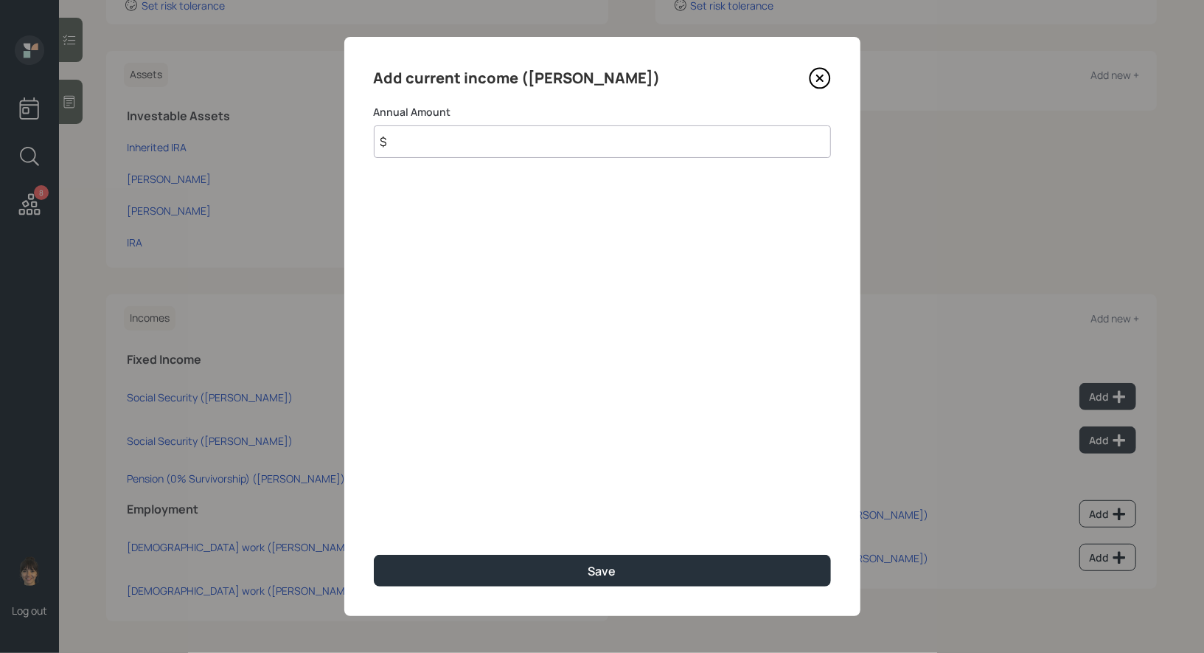
click at [493, 146] on input "$" at bounding box center [602, 141] width 457 height 32
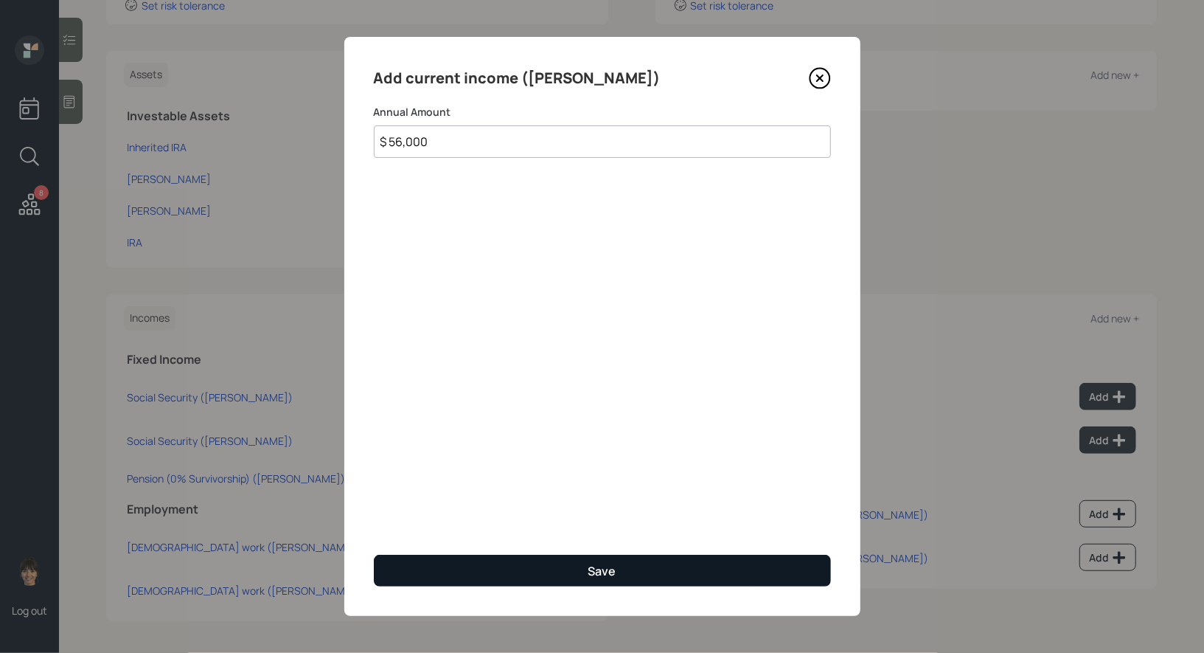
type input "$ 56,000"
click at [476, 579] on button "Save" at bounding box center [602, 570] width 457 height 32
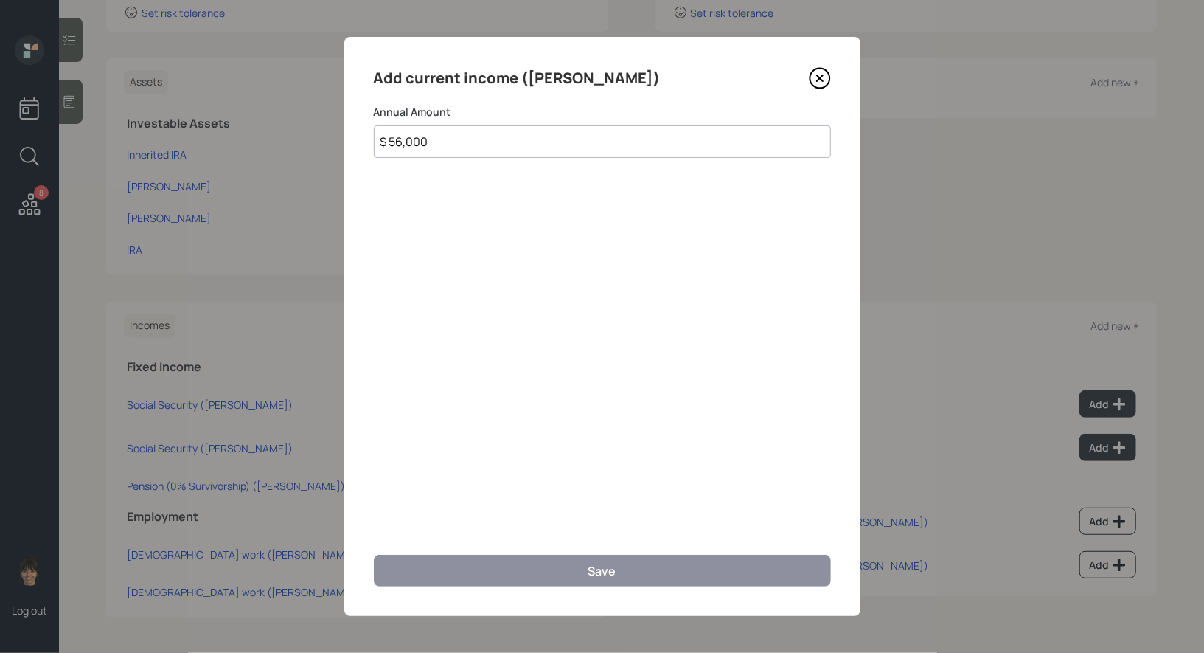
scroll to position [317, 0]
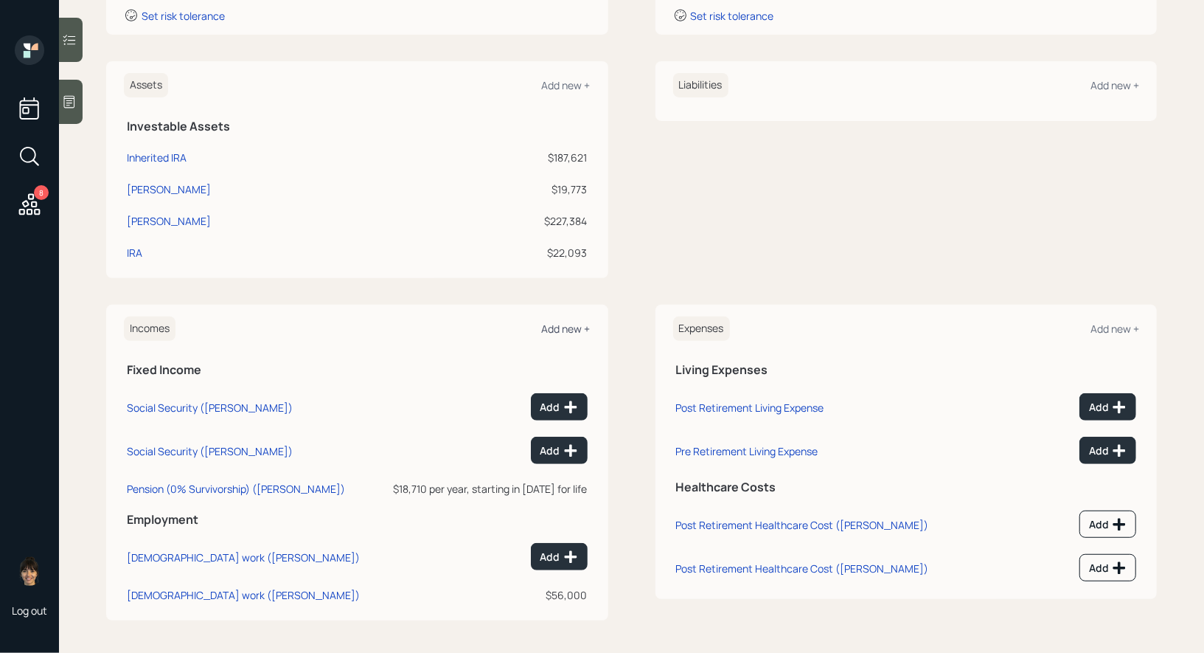
click at [563, 328] on div "Add new +" at bounding box center [566, 328] width 49 height 14
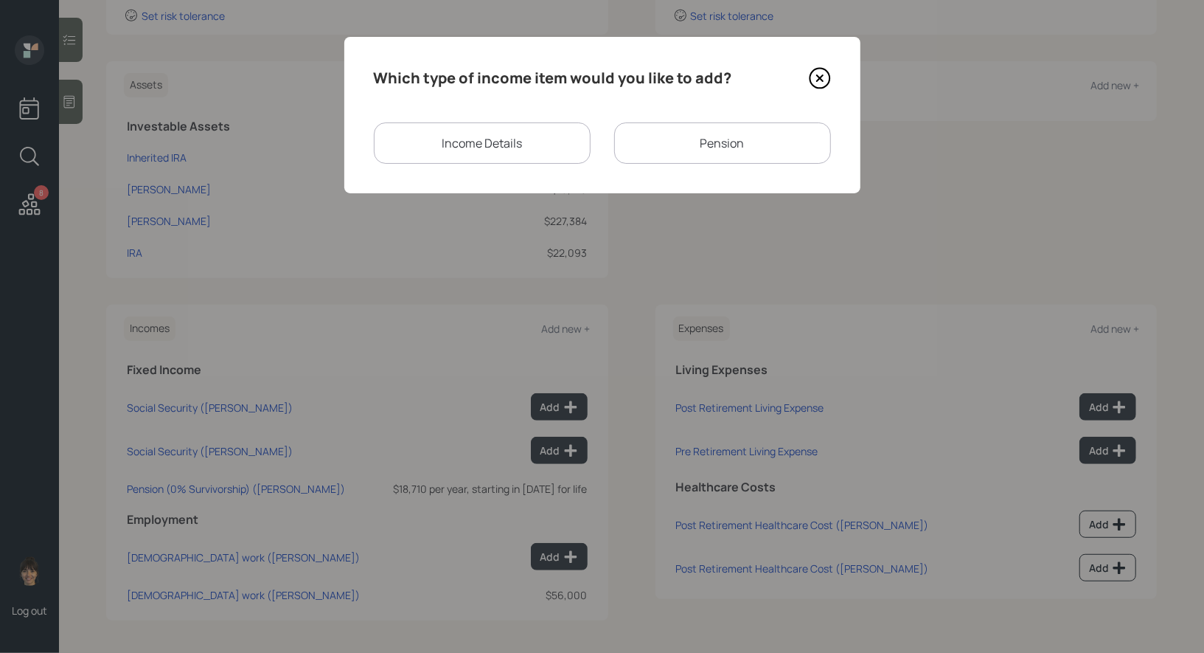
click at [482, 133] on div "Income Details" at bounding box center [482, 142] width 217 height 41
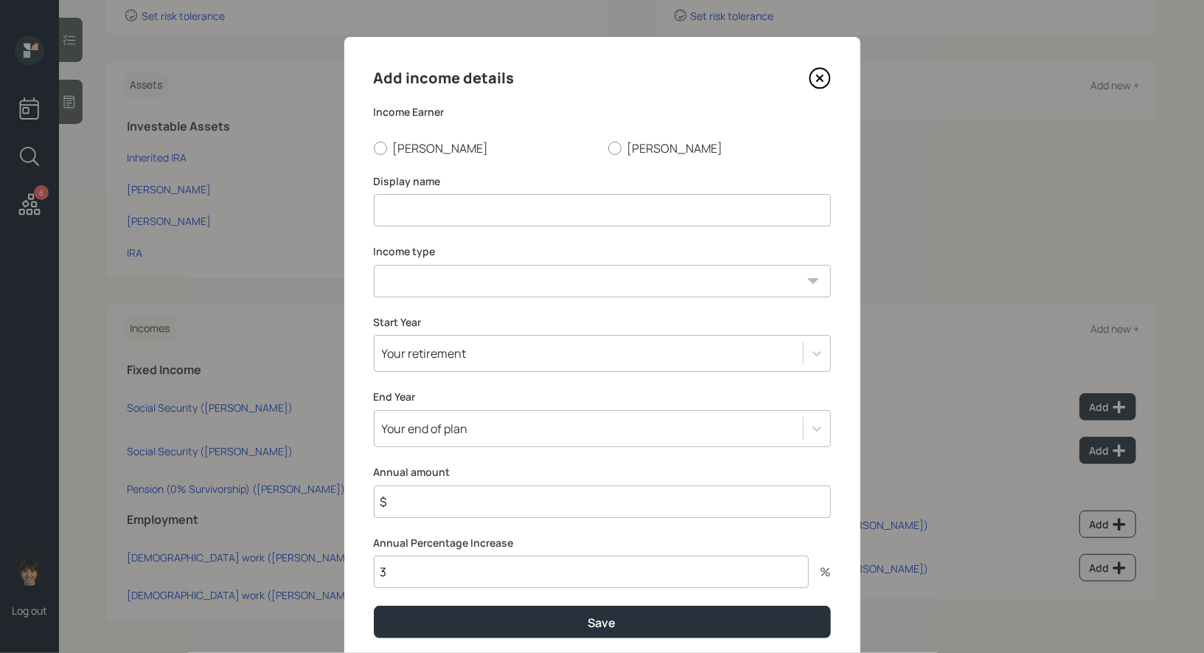
click at [438, 218] on input at bounding box center [602, 210] width 457 height 32
click at [824, 74] on icon at bounding box center [820, 78] width 22 height 22
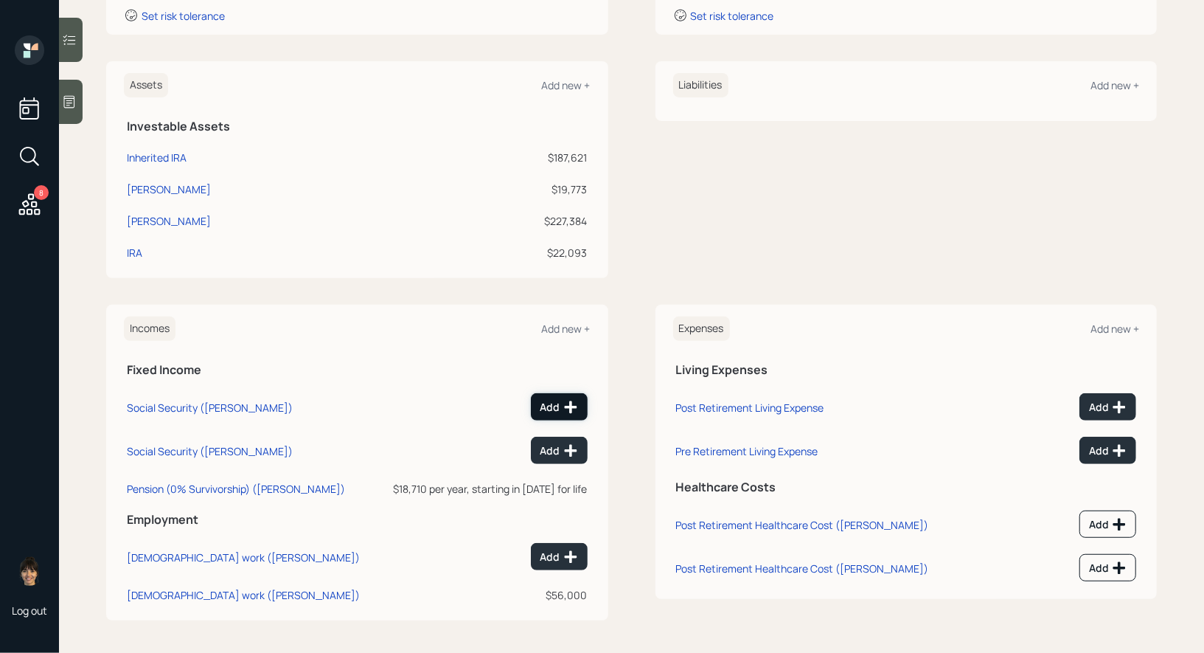
click at [557, 405] on div "Add" at bounding box center [559, 407] width 38 height 15
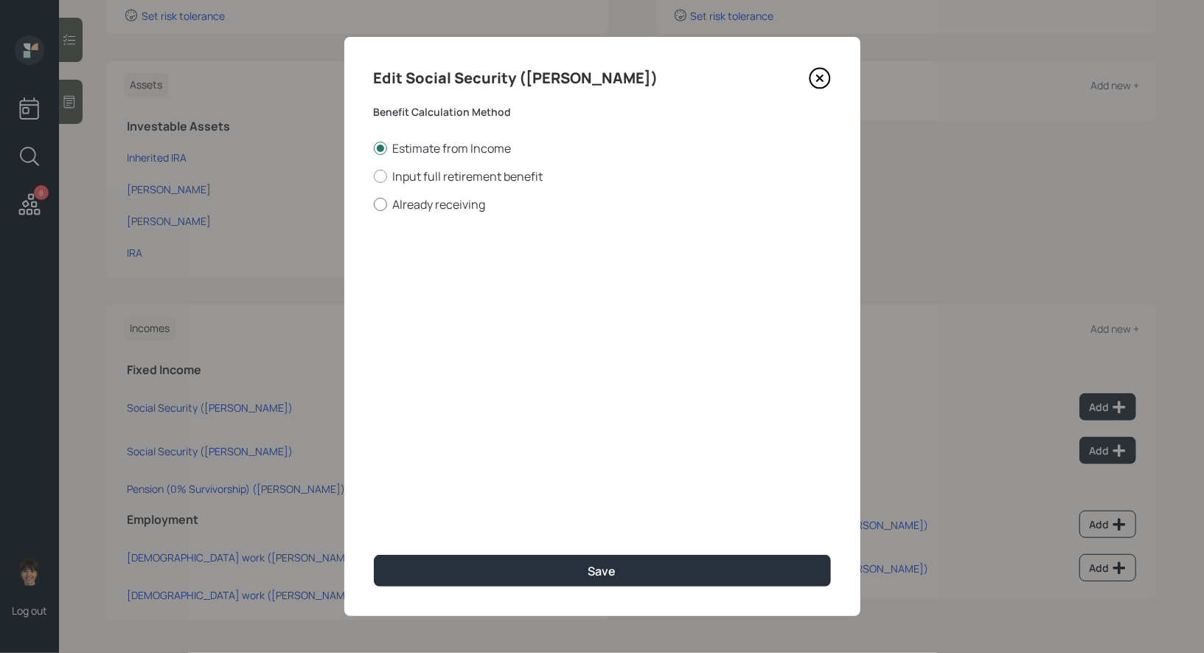
click at [380, 203] on div at bounding box center [380, 204] width 13 height 13
click at [374, 204] on input "Already receiving" at bounding box center [373, 204] width 1 height 1
radio input "true"
click at [405, 275] on input "$" at bounding box center [602, 266] width 457 height 32
type input "$ 2,193"
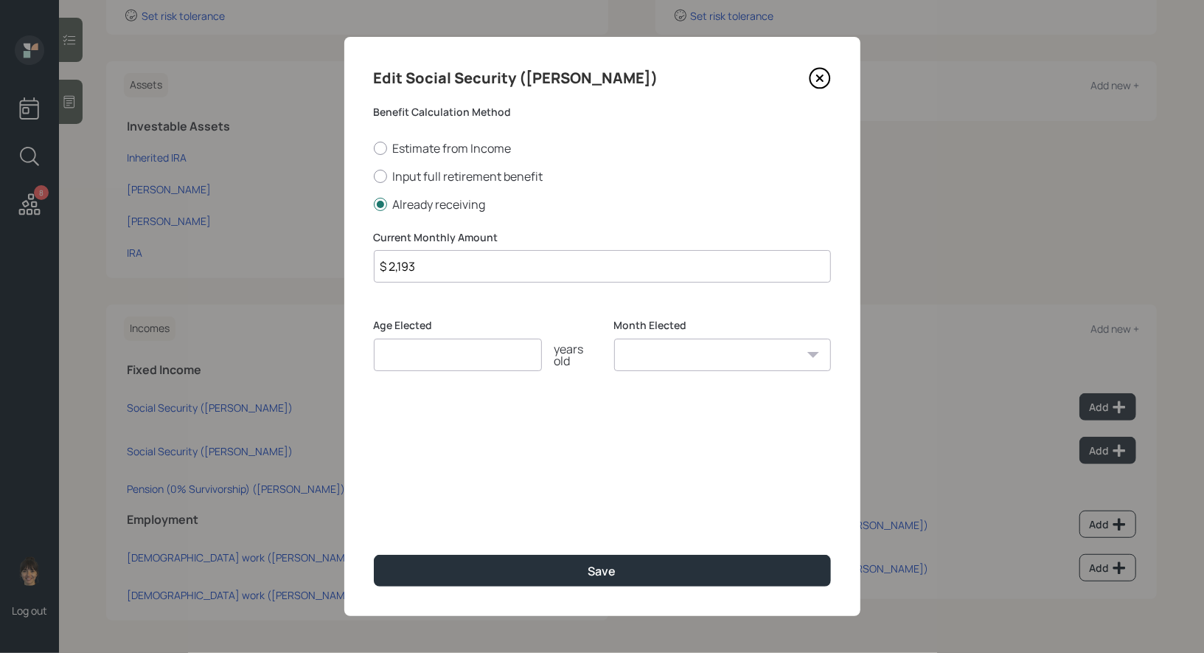
click at [408, 358] on input "number" at bounding box center [458, 354] width 168 height 32
type input "62"
click at [641, 356] on select "January February March April May June July August September October November De…" at bounding box center [722, 354] width 217 height 32
select select "1"
click at [614, 338] on select "January February March April May June July August September October November De…" at bounding box center [722, 354] width 217 height 32
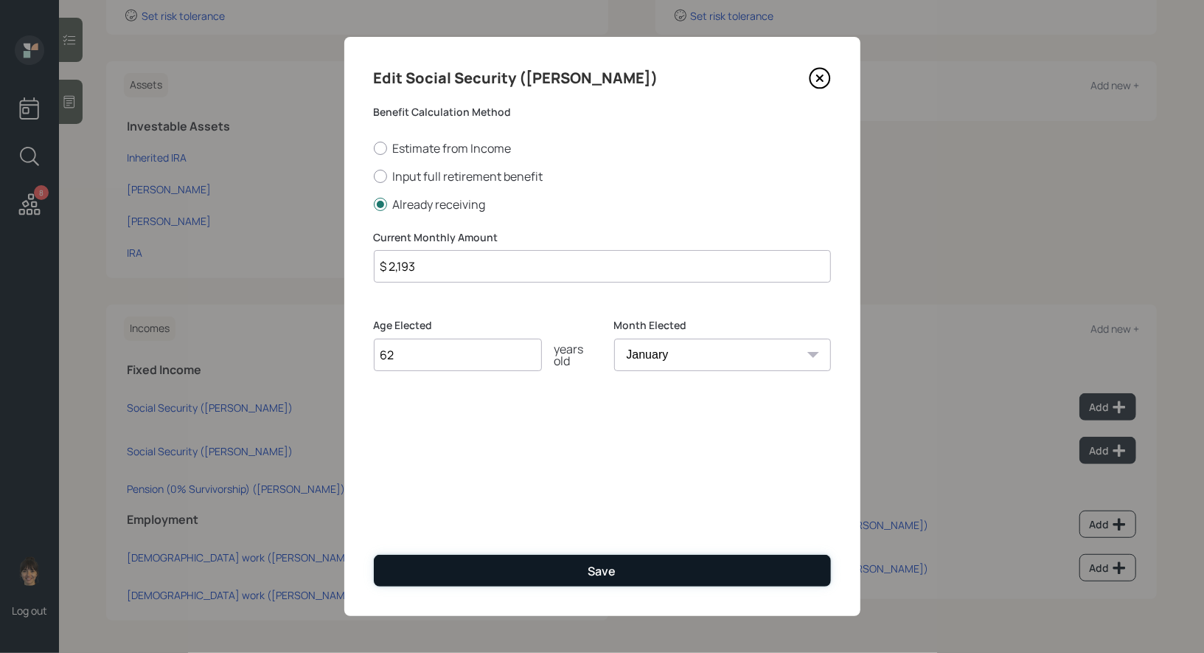
click at [549, 568] on button "Save" at bounding box center [602, 570] width 457 height 32
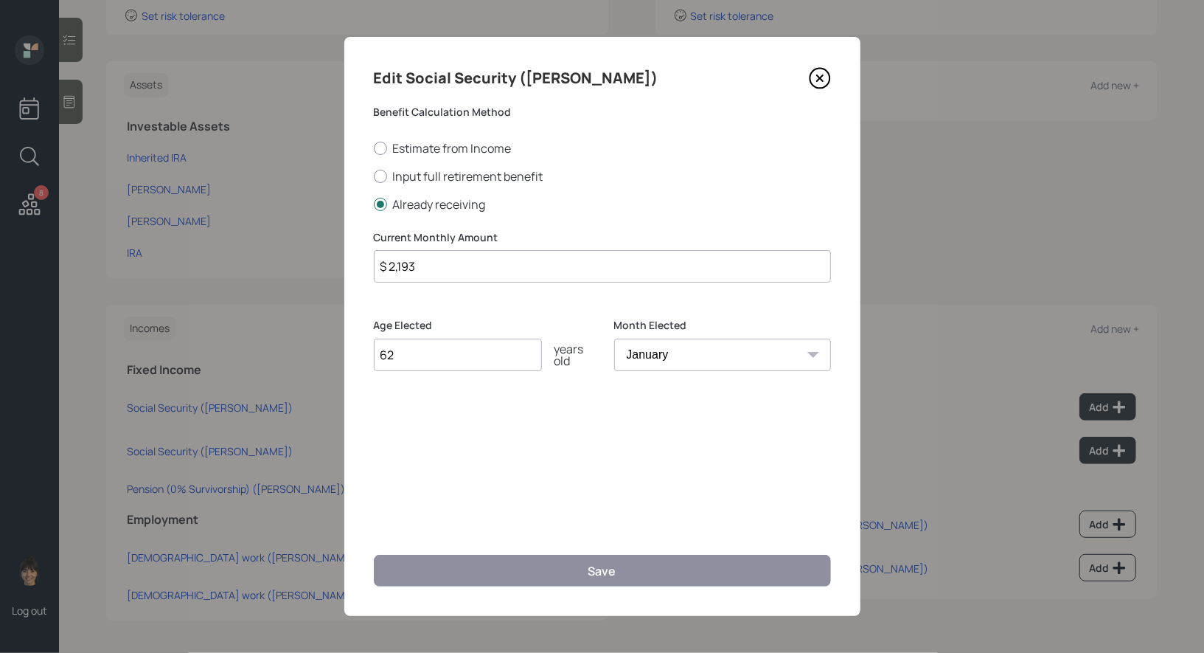
scroll to position [307, 0]
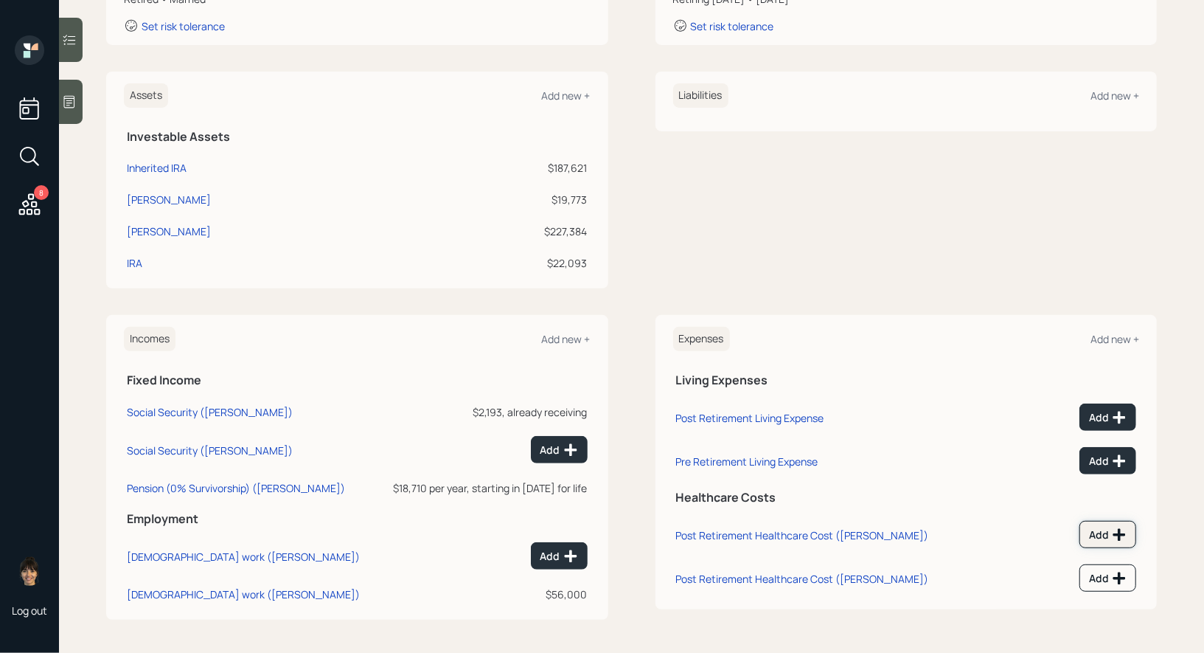
click at [1114, 532] on icon at bounding box center [1119, 535] width 13 height 13
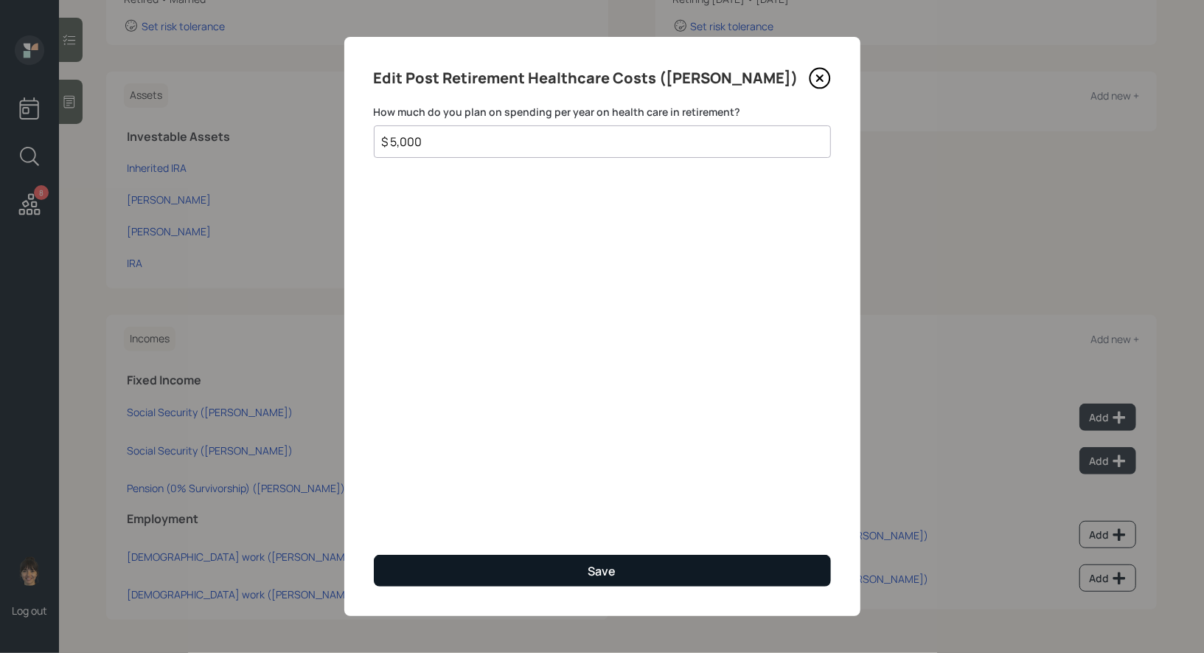
type input "$ 5,000"
click at [663, 565] on button "Save" at bounding box center [602, 570] width 457 height 32
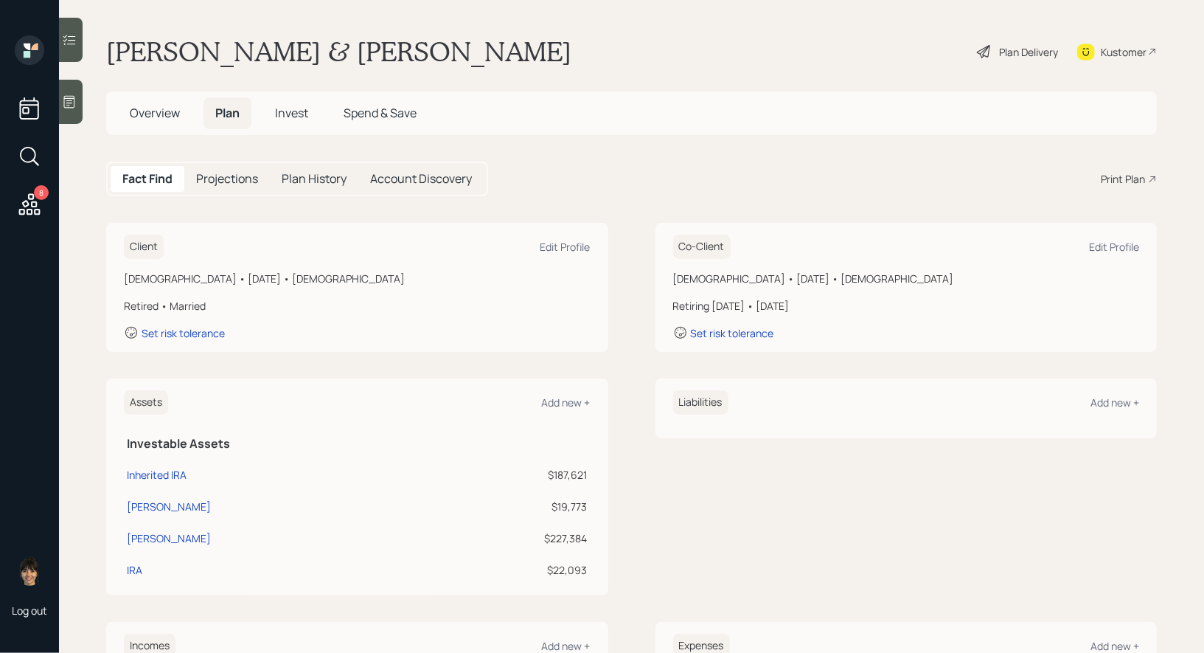
click at [1034, 47] on div "Plan Delivery" at bounding box center [1028, 51] width 59 height 15
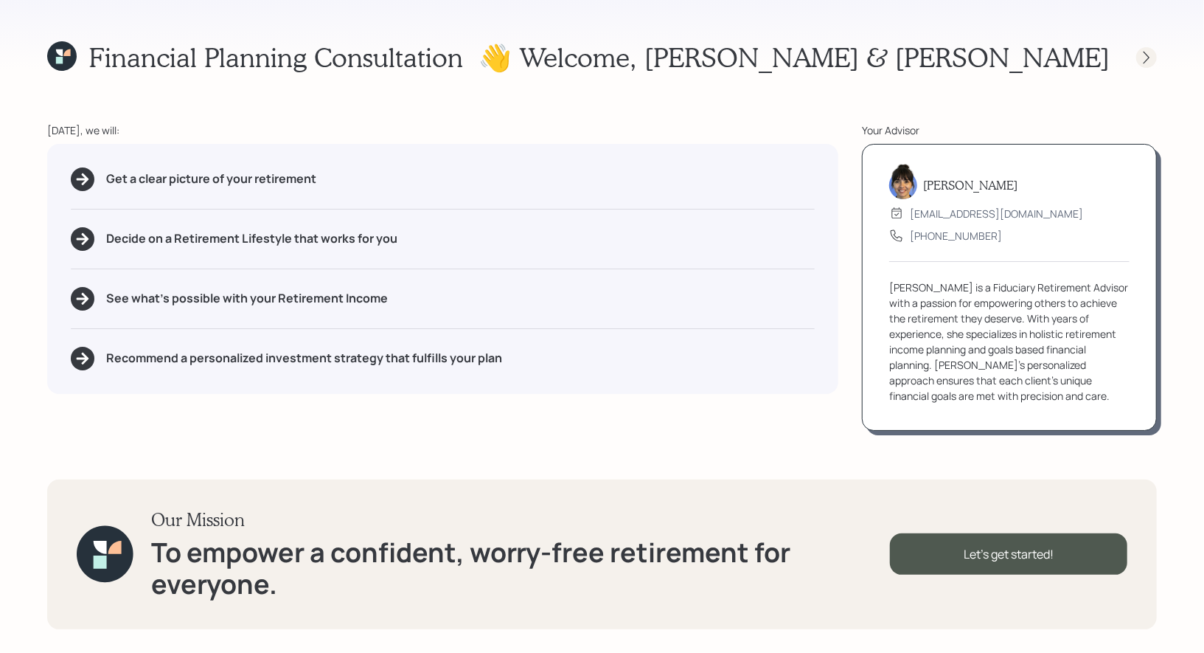
click at [1147, 54] on icon at bounding box center [1147, 57] width 6 height 13
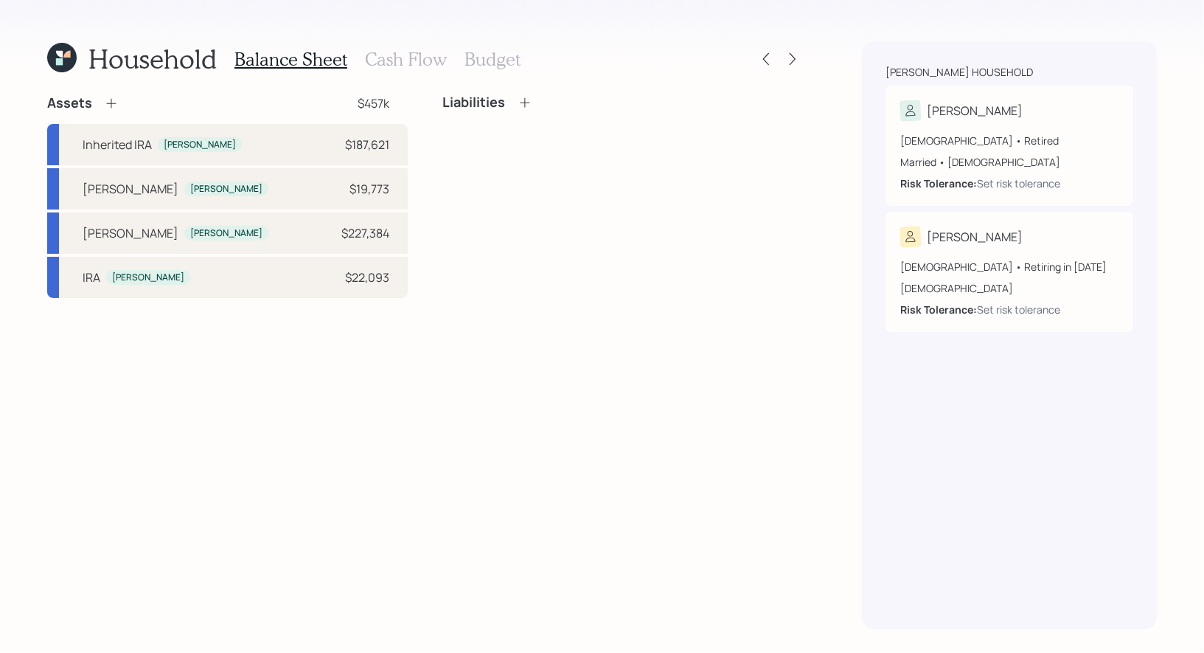
click at [475, 54] on h3 "Budget" at bounding box center [493, 59] width 56 height 21
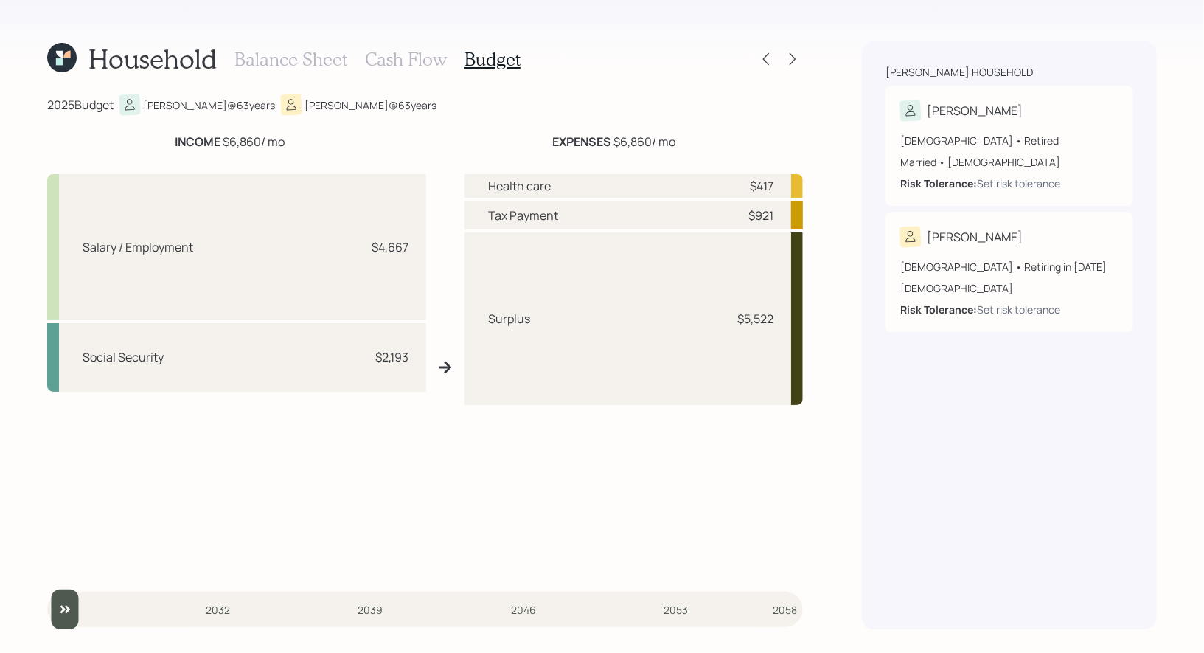
click at [406, 60] on h3 "Cash Flow" at bounding box center [406, 59] width 82 height 21
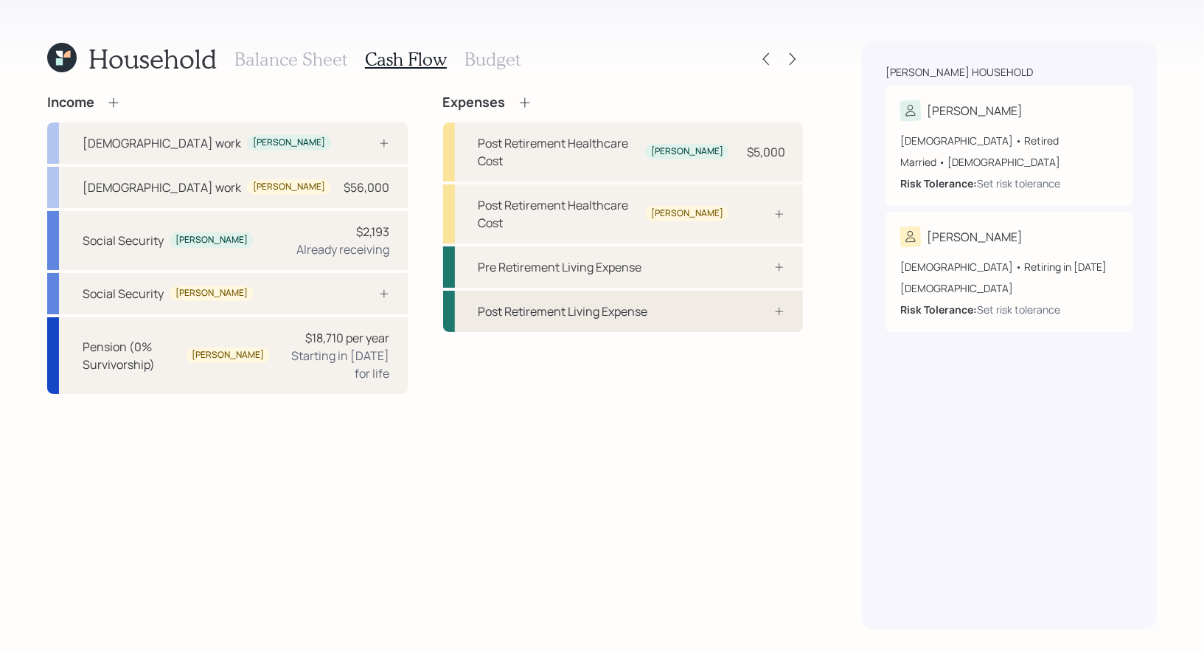
click at [521, 302] on div "Post Retirement Living Expense" at bounding box center [564, 311] width 170 height 18
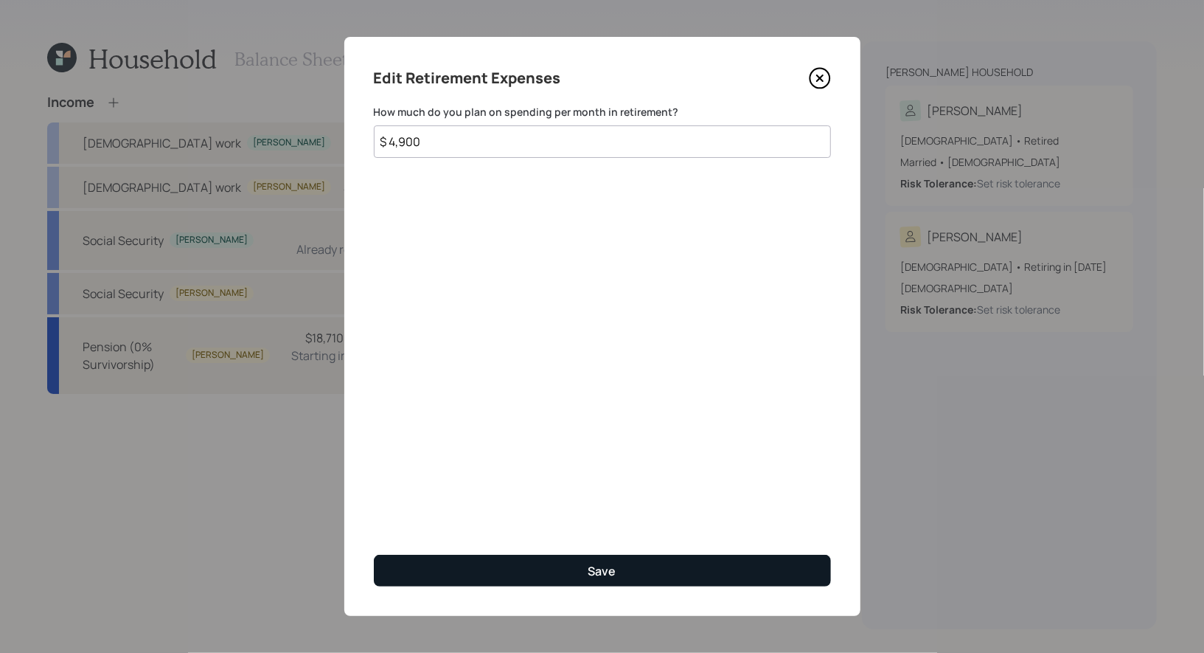
type input "$ 4,900"
click at [504, 557] on button "Save" at bounding box center [602, 570] width 457 height 32
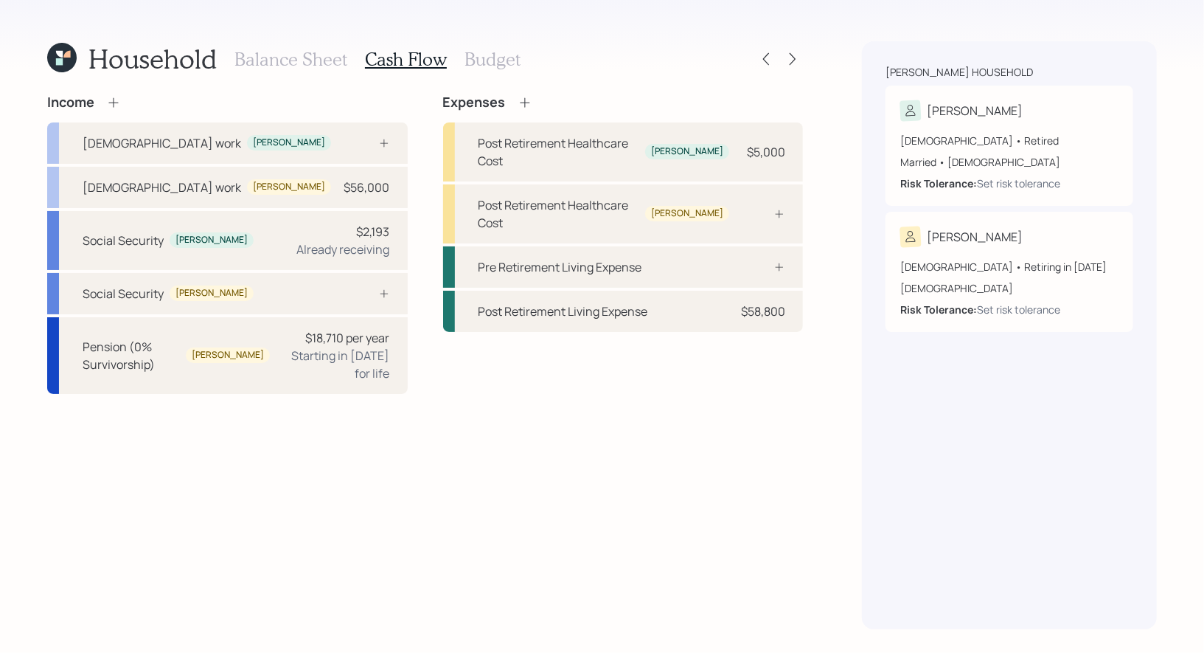
click at [478, 58] on h3 "Budget" at bounding box center [493, 59] width 56 height 21
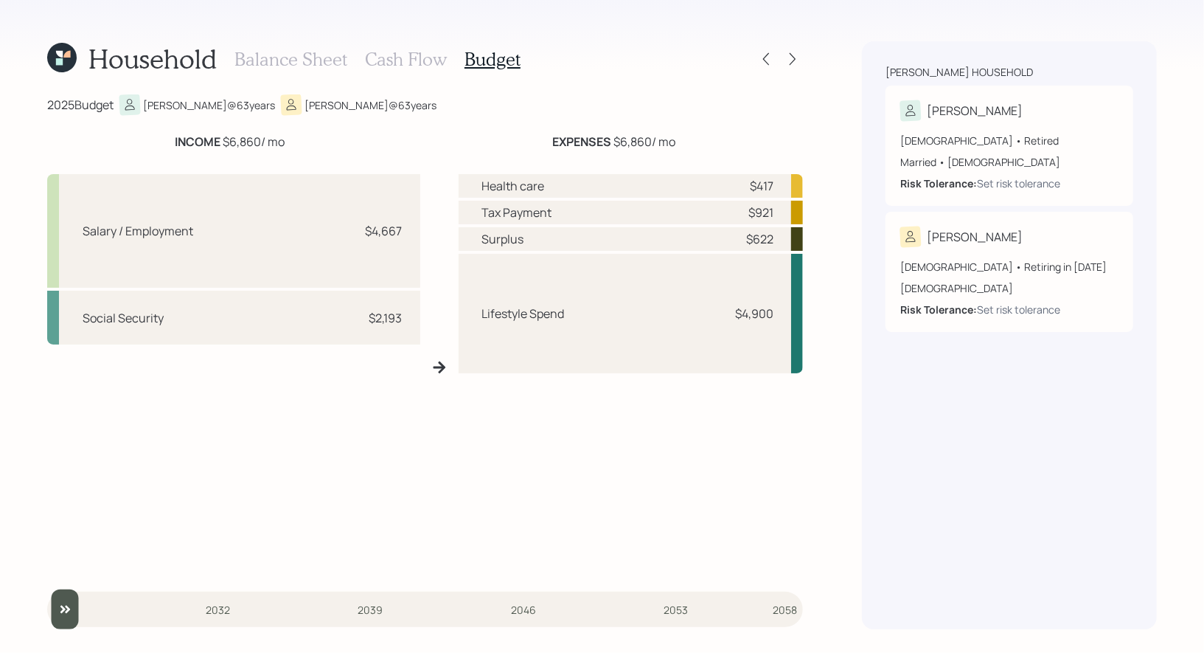
click at [392, 58] on h3 "Cash Flow" at bounding box center [406, 59] width 82 height 21
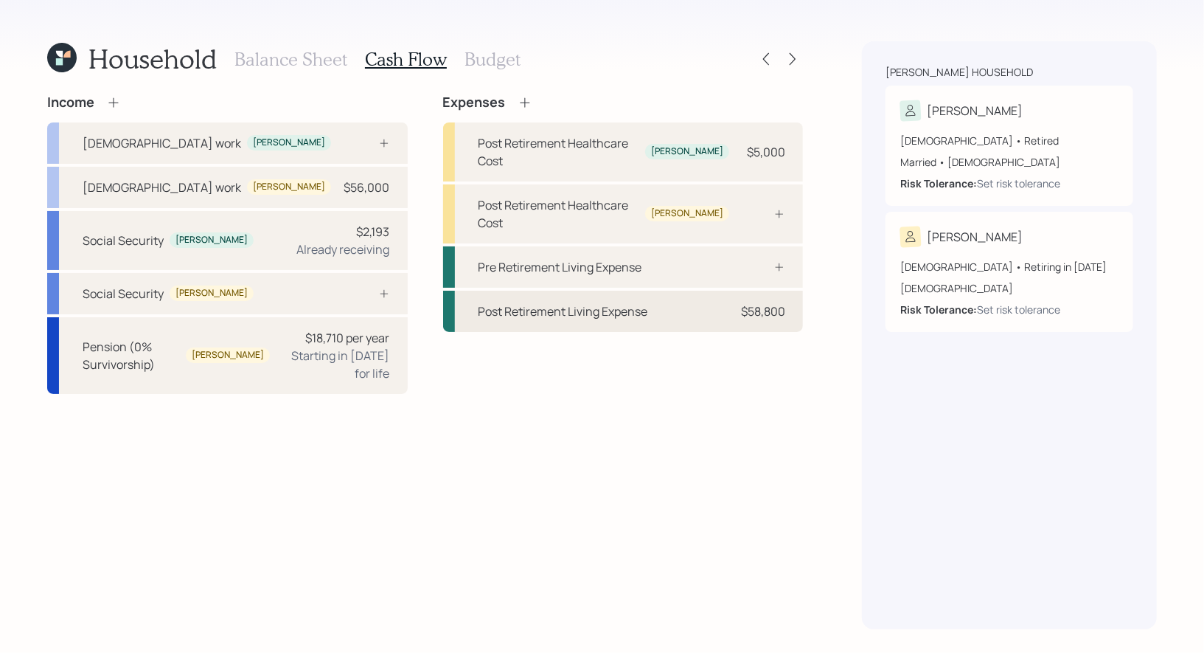
click at [679, 291] on div "Post Retirement Living Expense $58,800" at bounding box center [623, 311] width 361 height 41
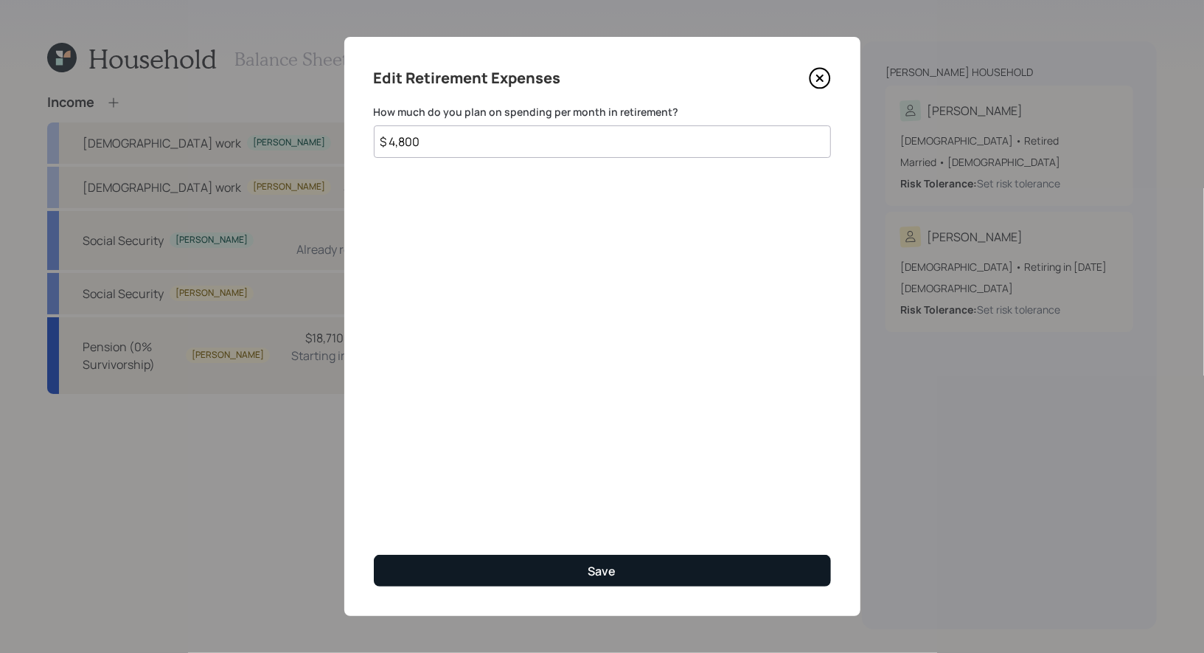
type input "$ 4,800"
click at [503, 571] on button "Save" at bounding box center [602, 570] width 457 height 32
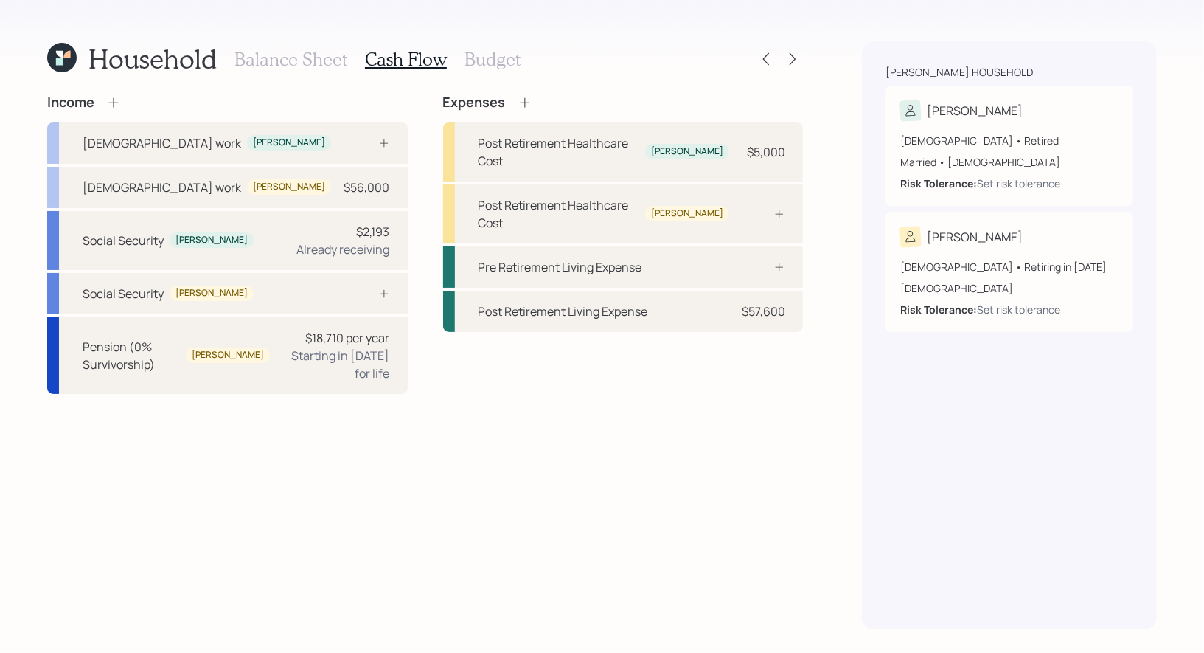
click at [481, 58] on h3 "Budget" at bounding box center [493, 59] width 56 height 21
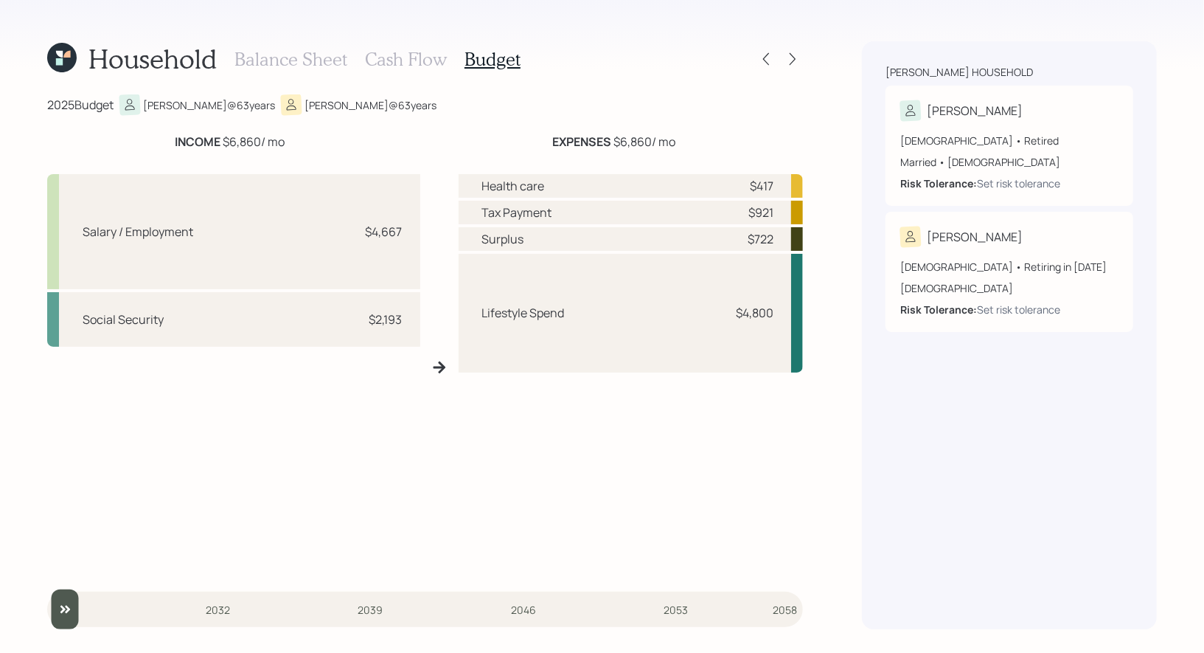
click at [284, 66] on h3 "Balance Sheet" at bounding box center [290, 59] width 113 height 21
